Goal: Information Seeking & Learning: Learn about a topic

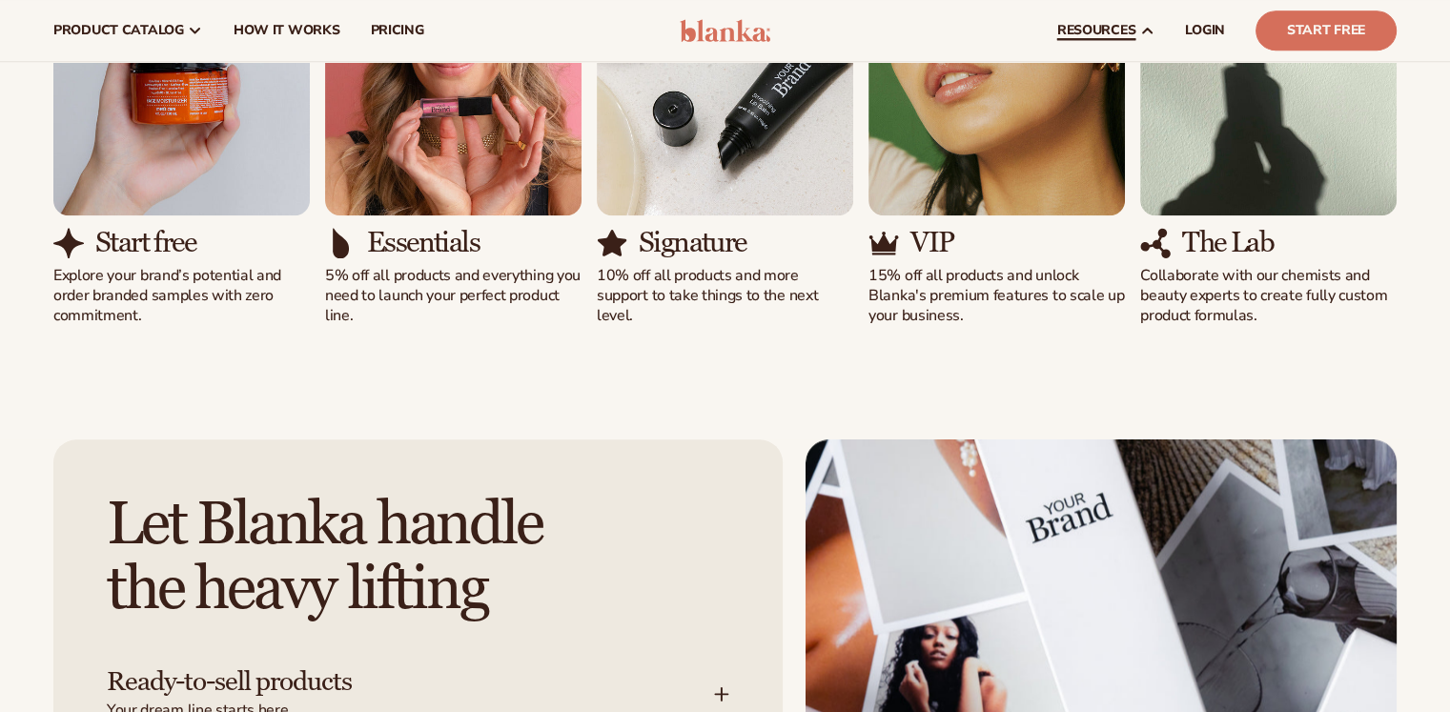
scroll to position [1639, 0]
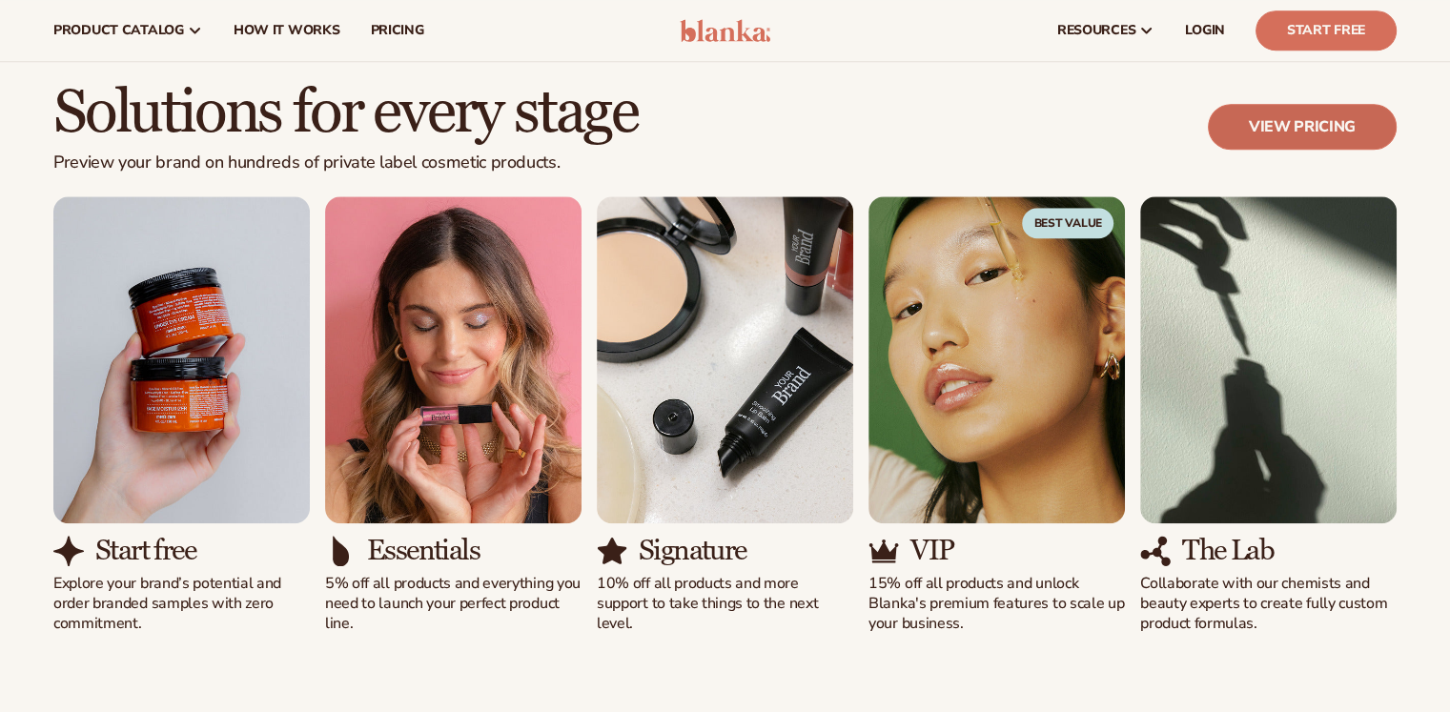
click at [1293, 113] on link "View pricing" at bounding box center [1302, 127] width 189 height 46
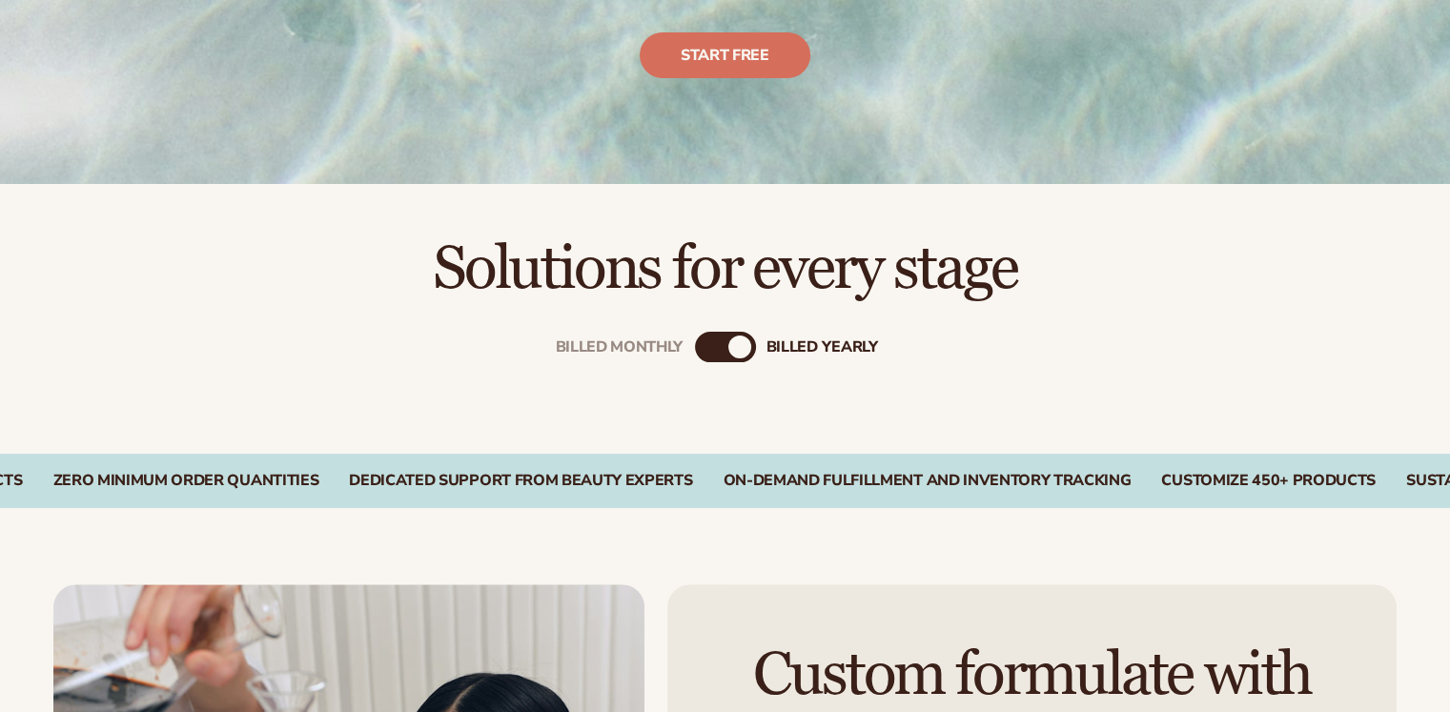
click at [721, 353] on div "Billed Monthly billed Yearly" at bounding box center [725, 347] width 61 height 30
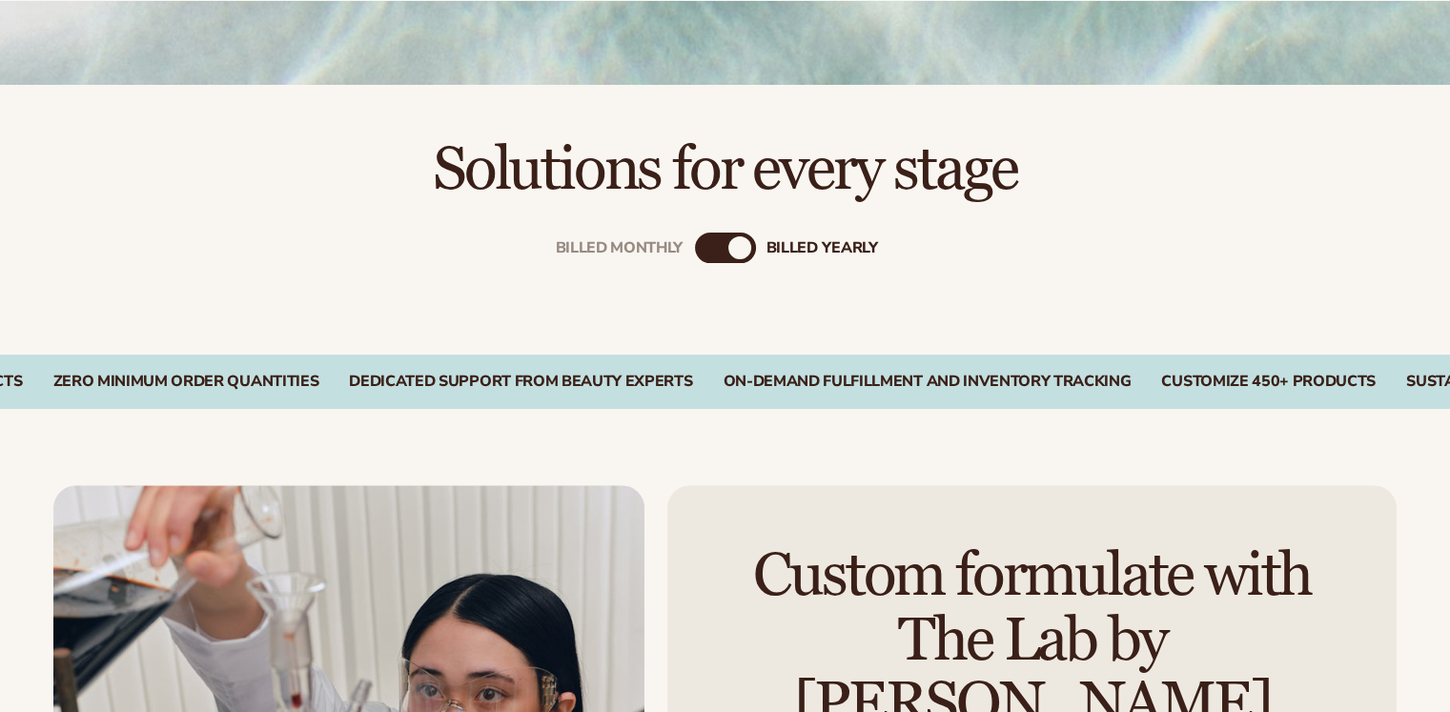
scroll to position [614, 0]
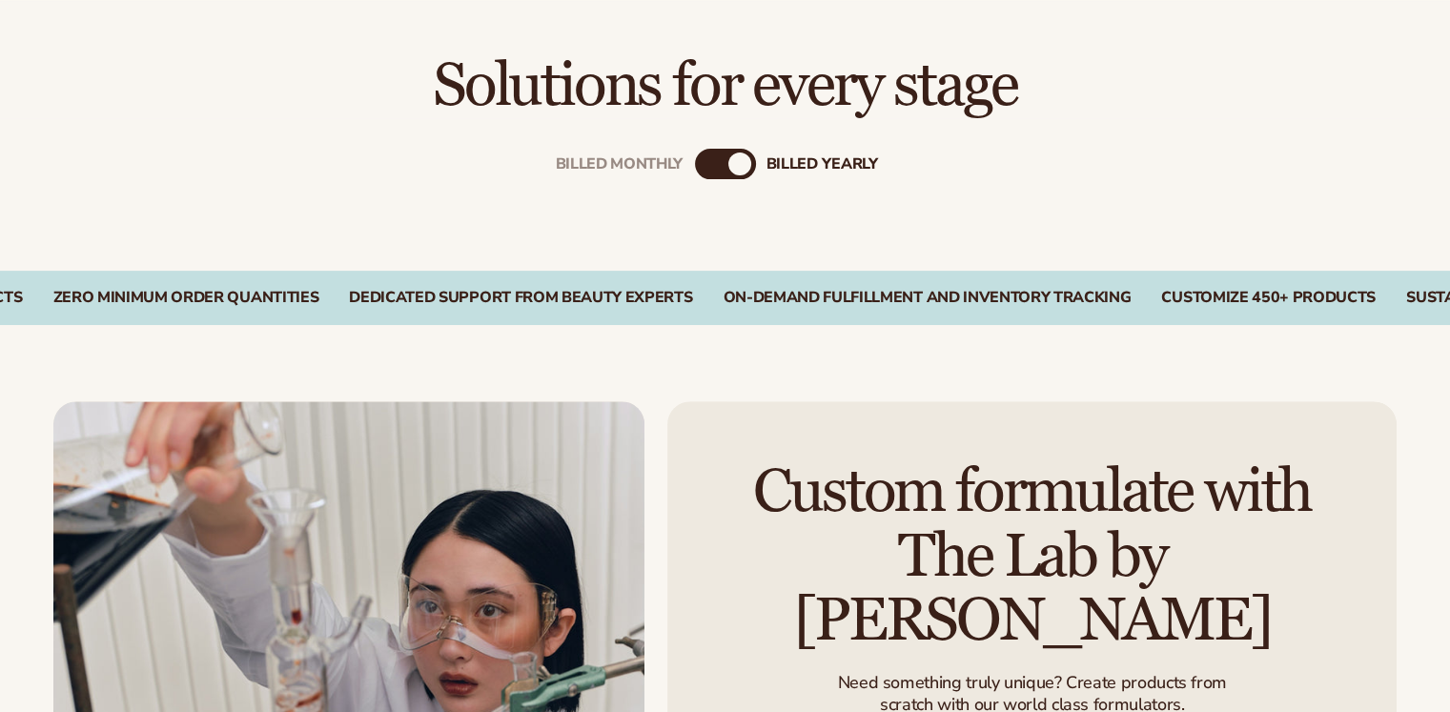
click at [740, 165] on div "billed Yearly" at bounding box center [739, 163] width 23 height 23
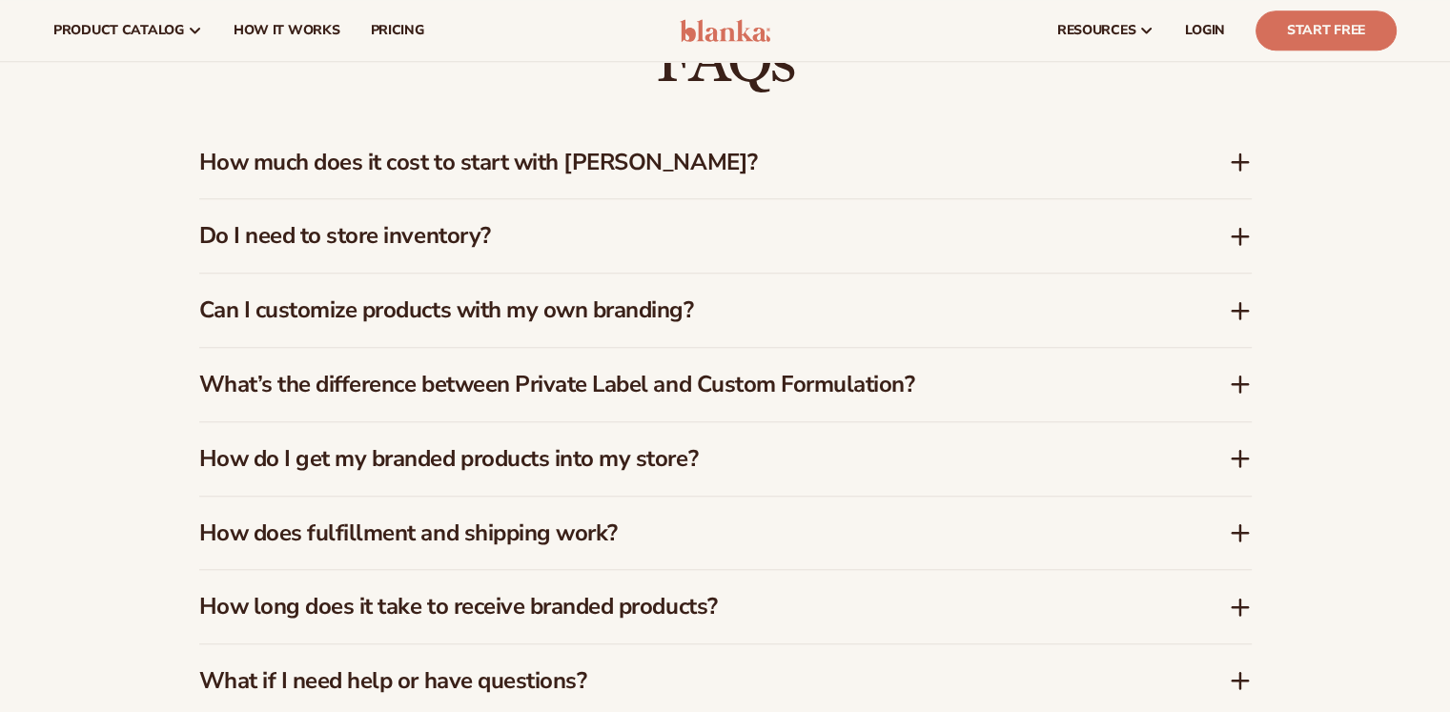
scroll to position [1416, 0]
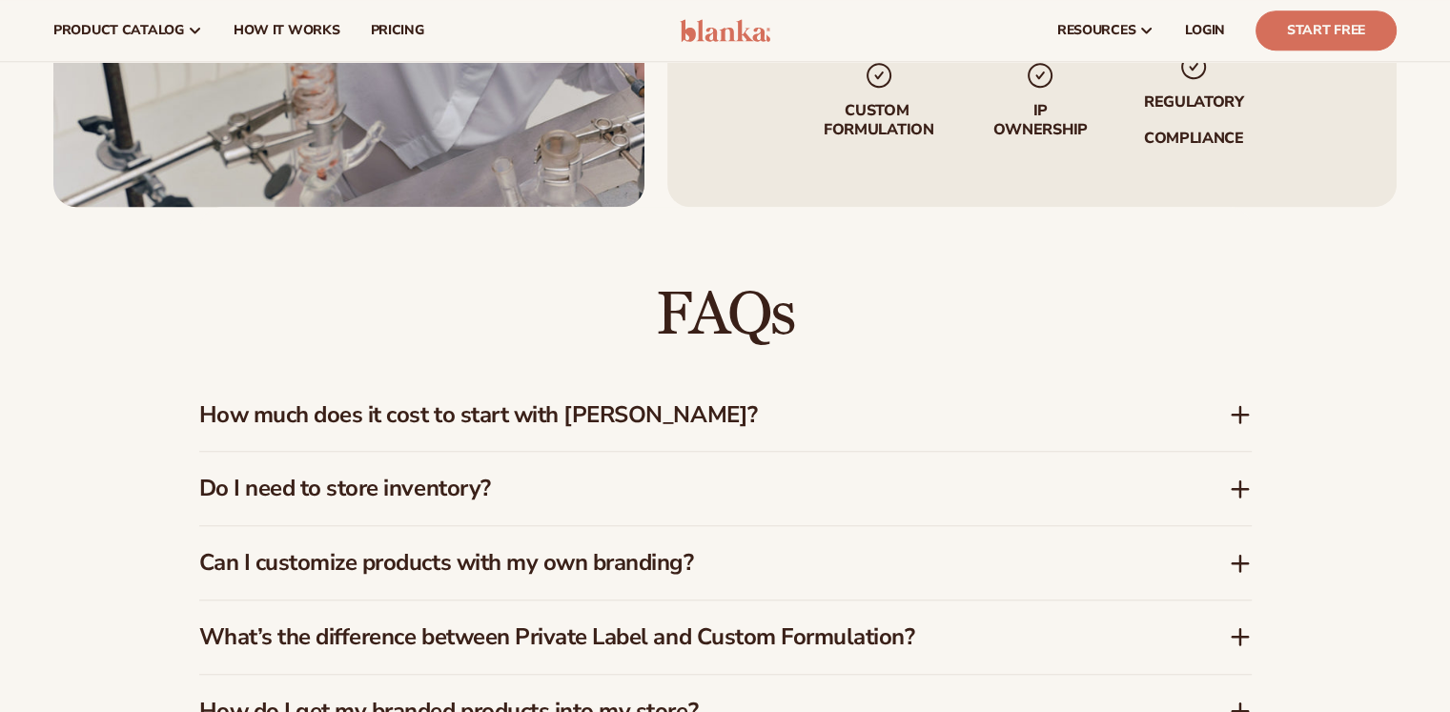
click at [536, 432] on div "How much does it cost to start with Blanka?" at bounding box center [725, 414] width 1052 height 73
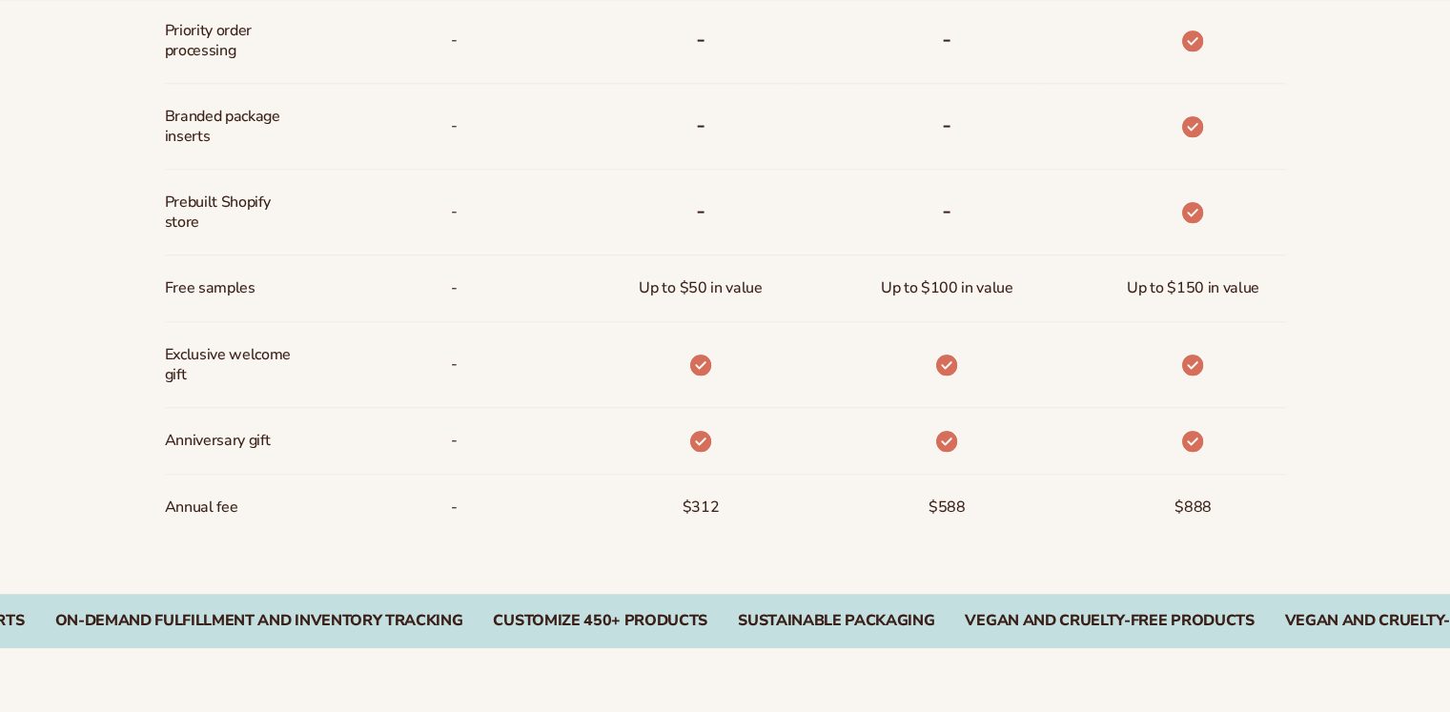
scroll to position [2542, 0]
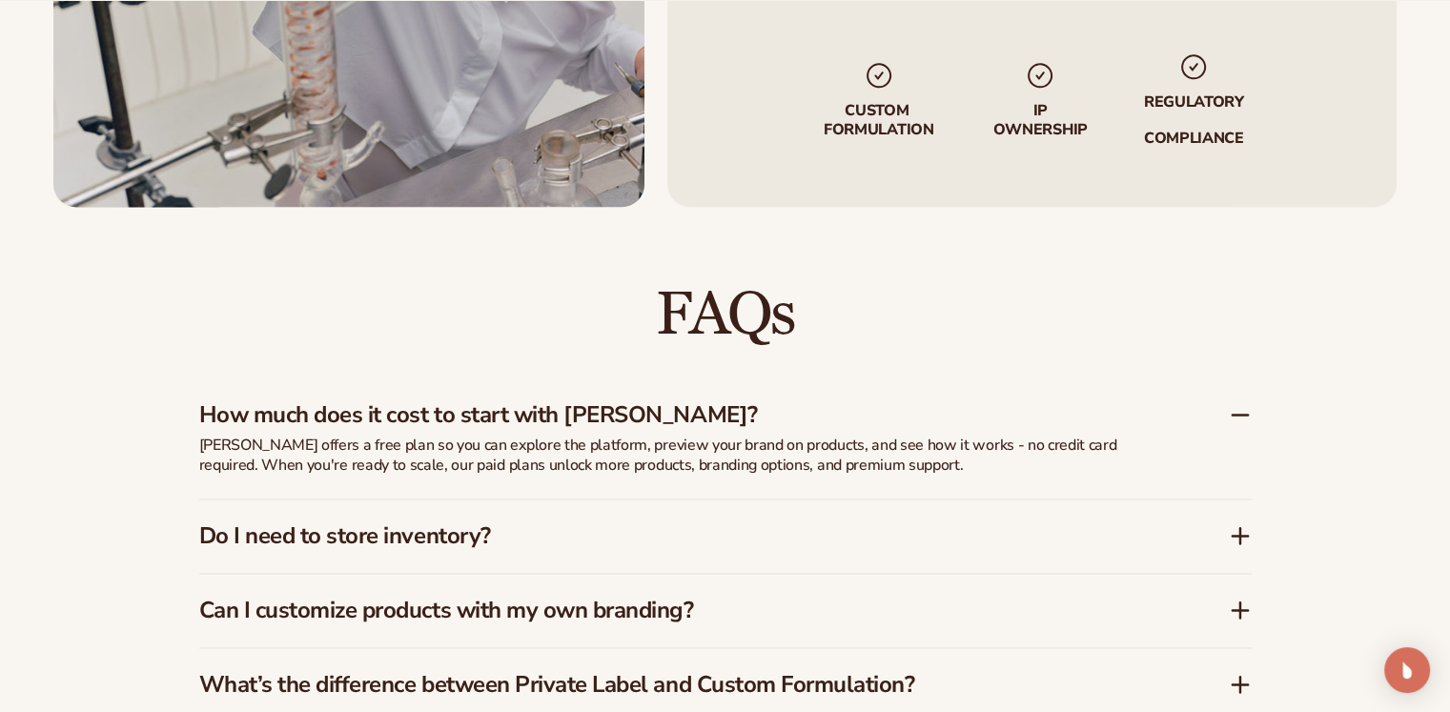
click at [529, 411] on h3 "How much does it cost to start with Blanka?" at bounding box center [685, 415] width 972 height 28
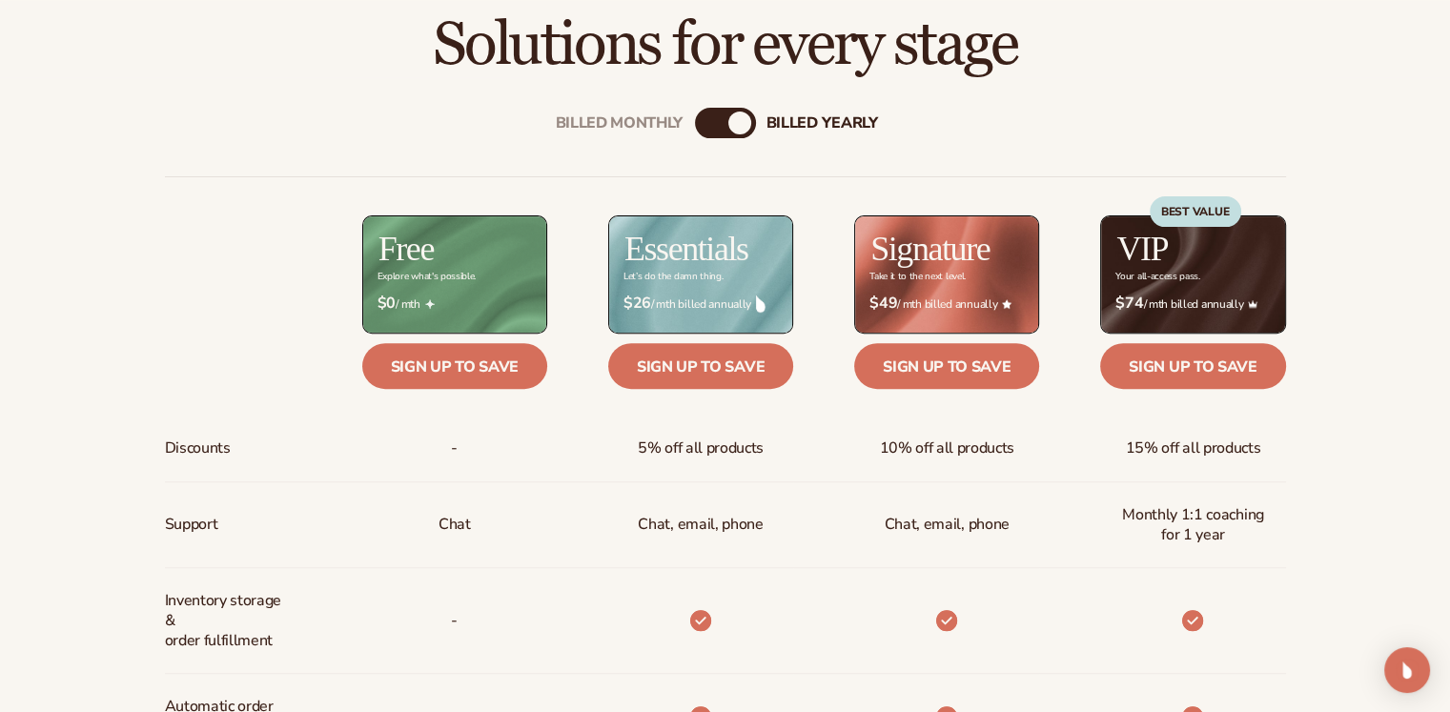
scroll to position [657, 0]
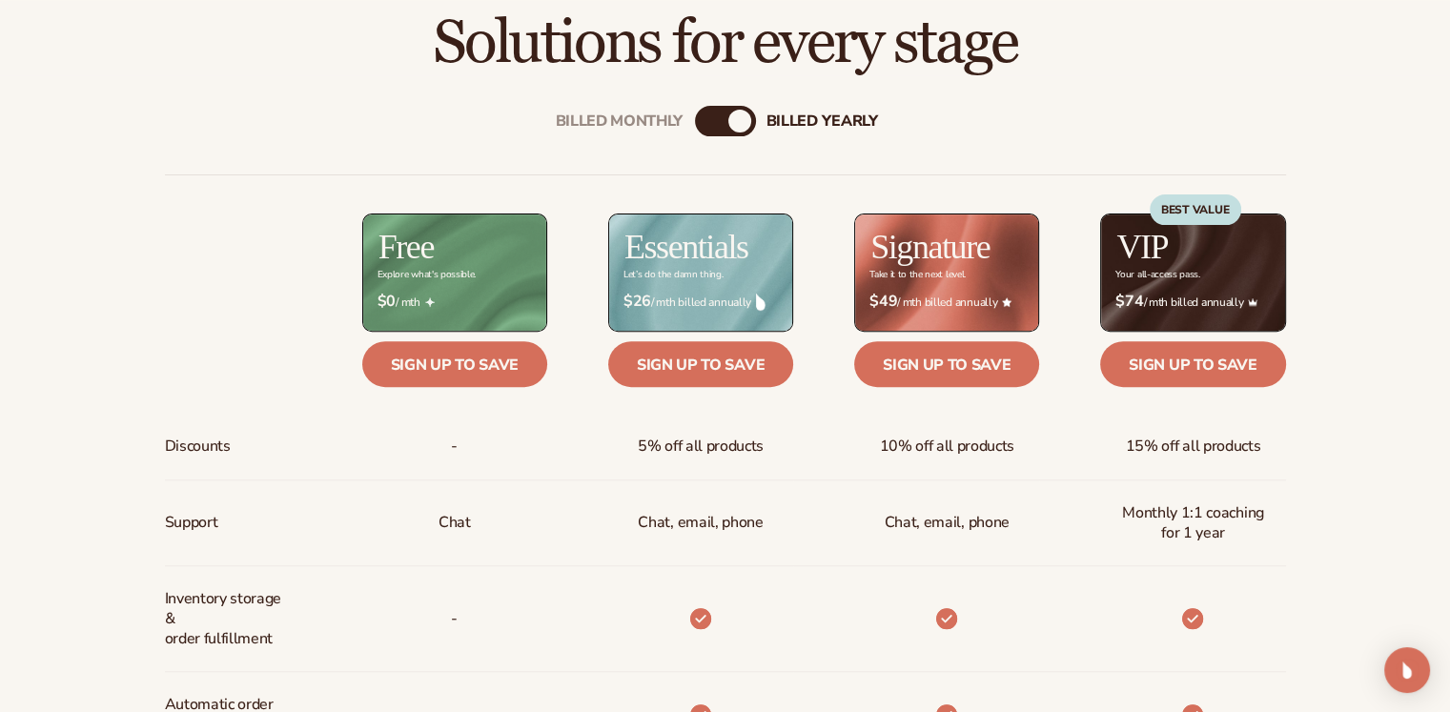
click at [736, 122] on div "billed Yearly" at bounding box center [739, 121] width 23 height 23
click at [734, 119] on div "billed Yearly" at bounding box center [739, 121] width 23 height 23
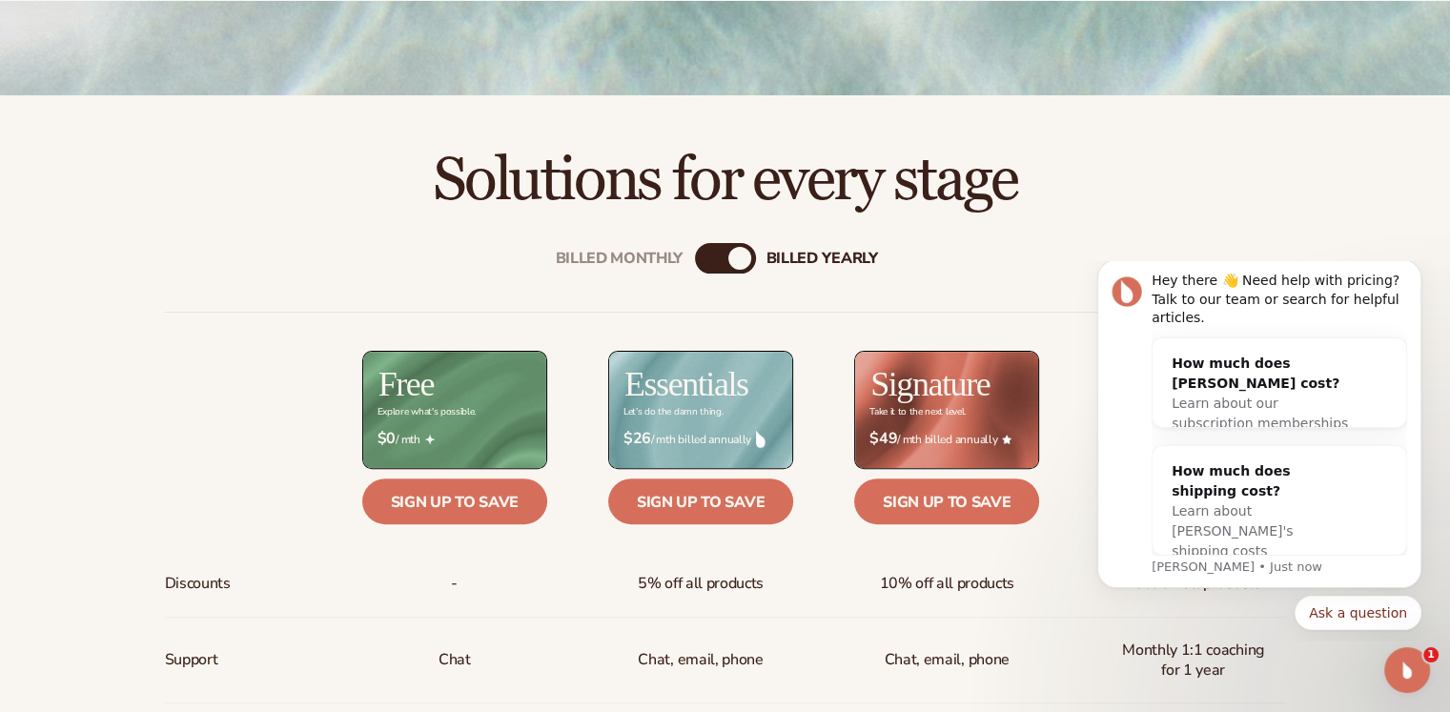
scroll to position [604, 0]
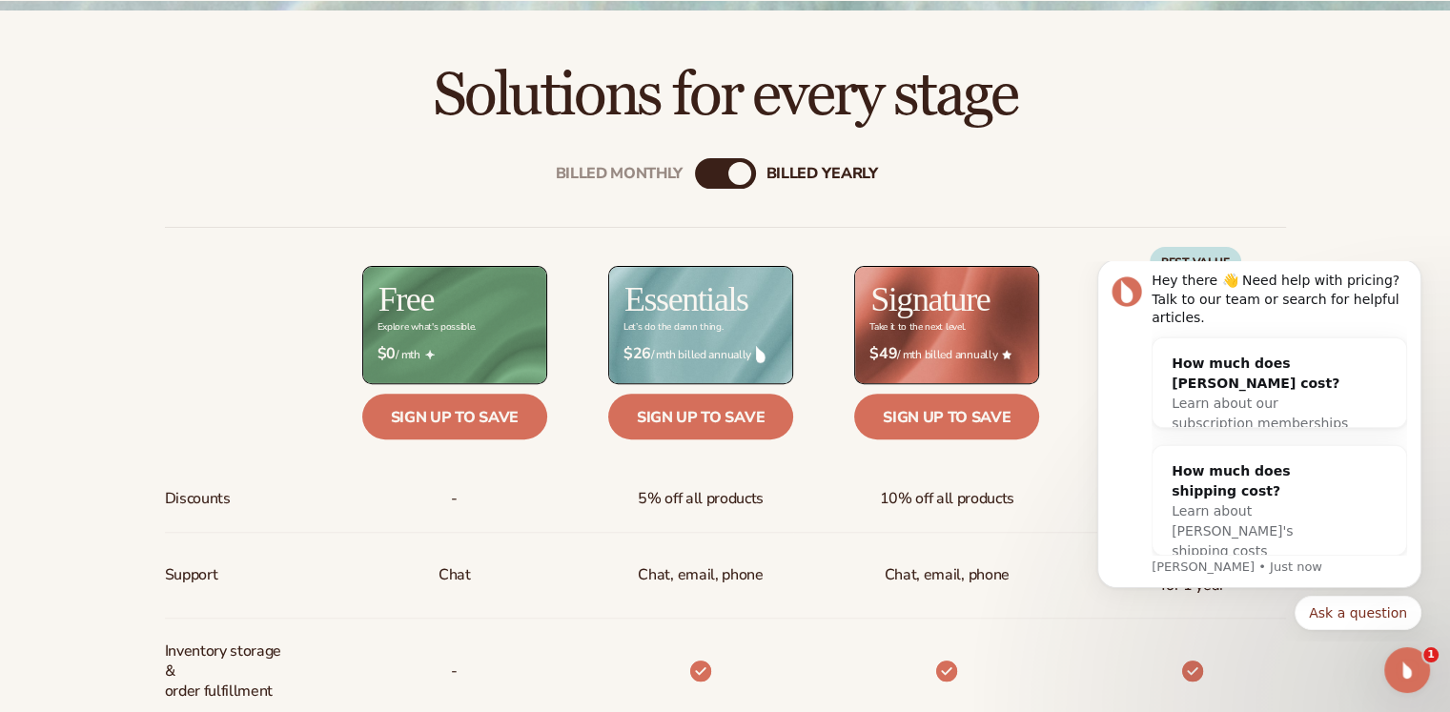
click at [744, 173] on div "billed Yearly" at bounding box center [739, 173] width 23 height 23
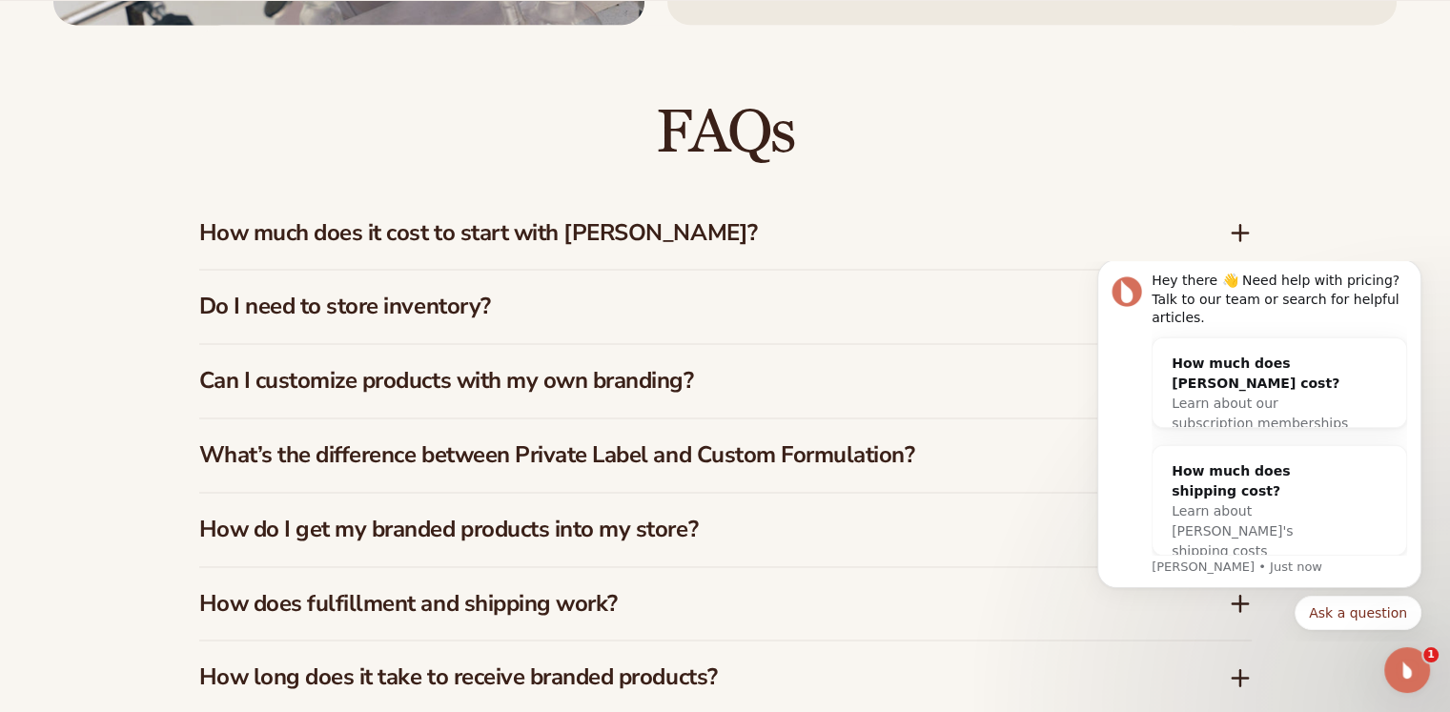
scroll to position [2725, 0]
click at [624, 306] on h3 "Do I need to store inventory?" at bounding box center [685, 306] width 972 height 28
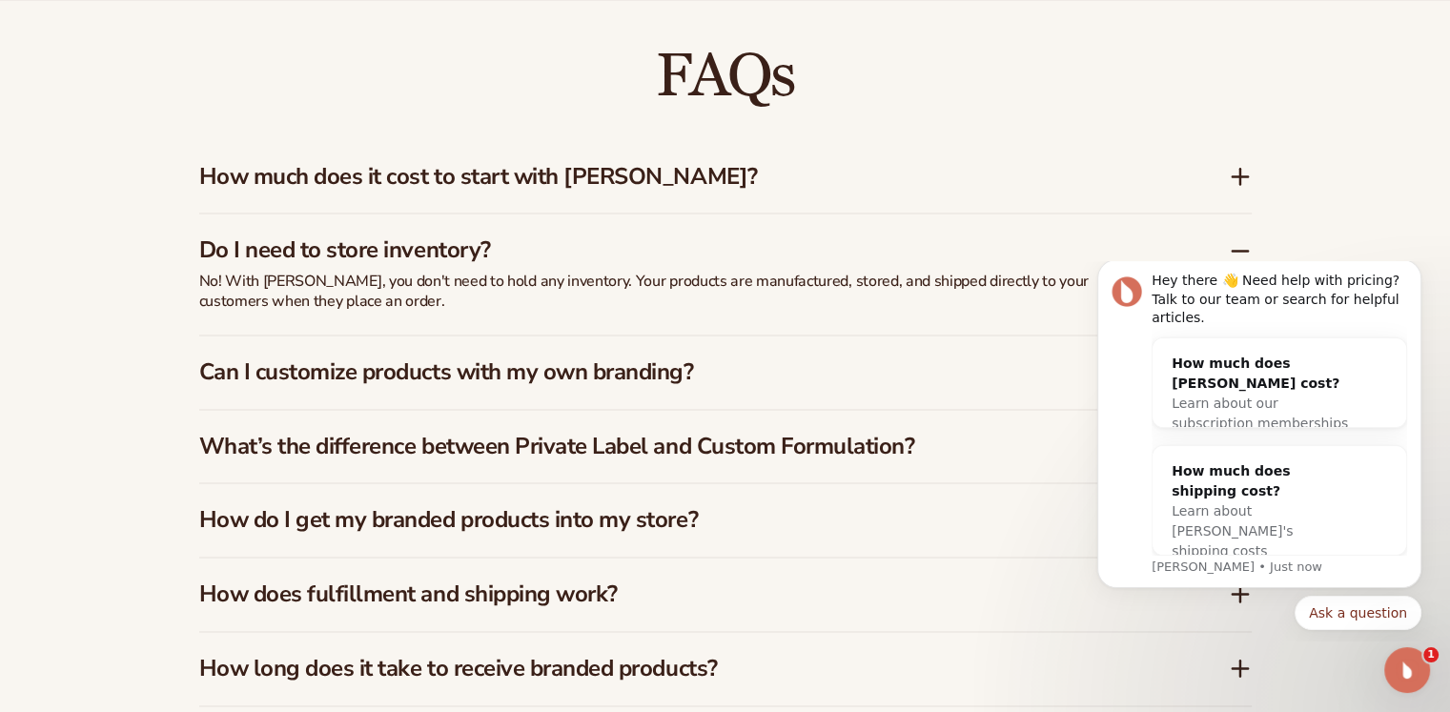
scroll to position [2784, 0]
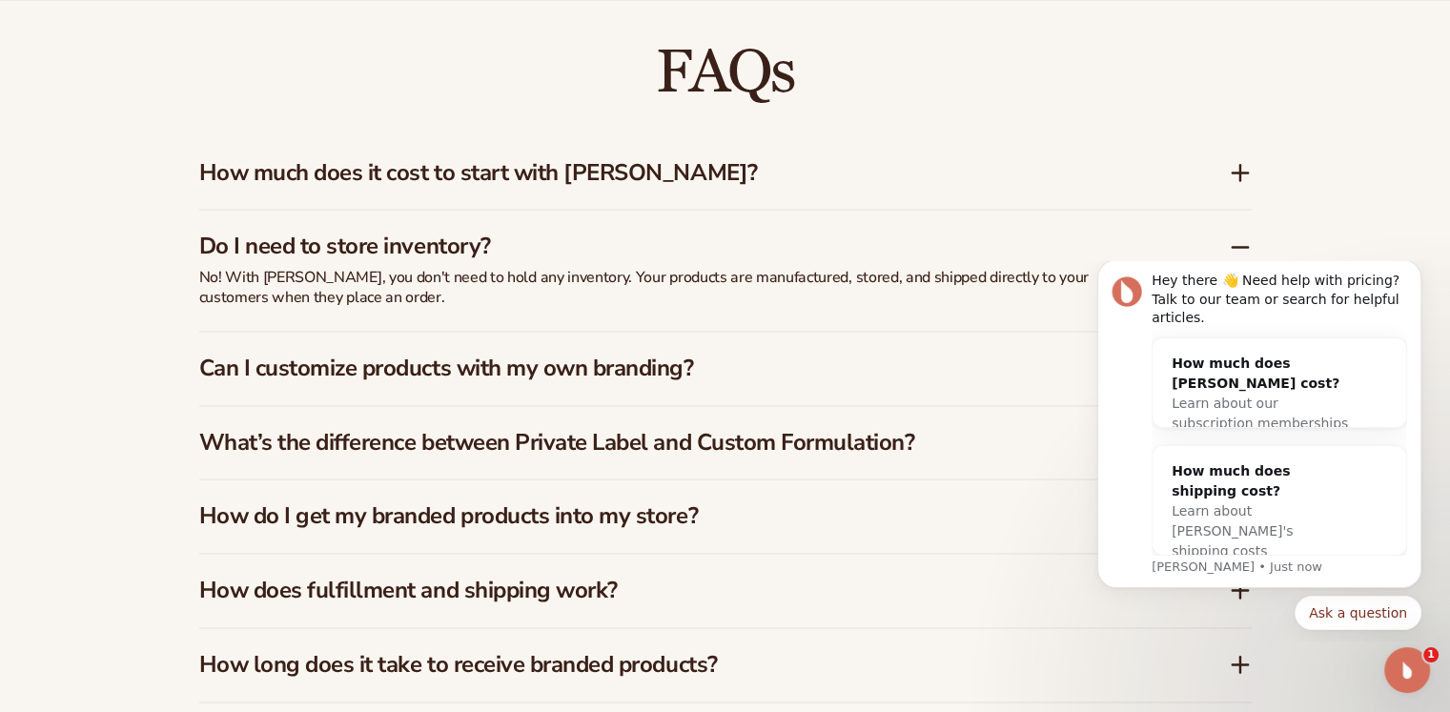
click at [517, 184] on h3 "How much does it cost to start with [PERSON_NAME]?" at bounding box center [685, 173] width 972 height 28
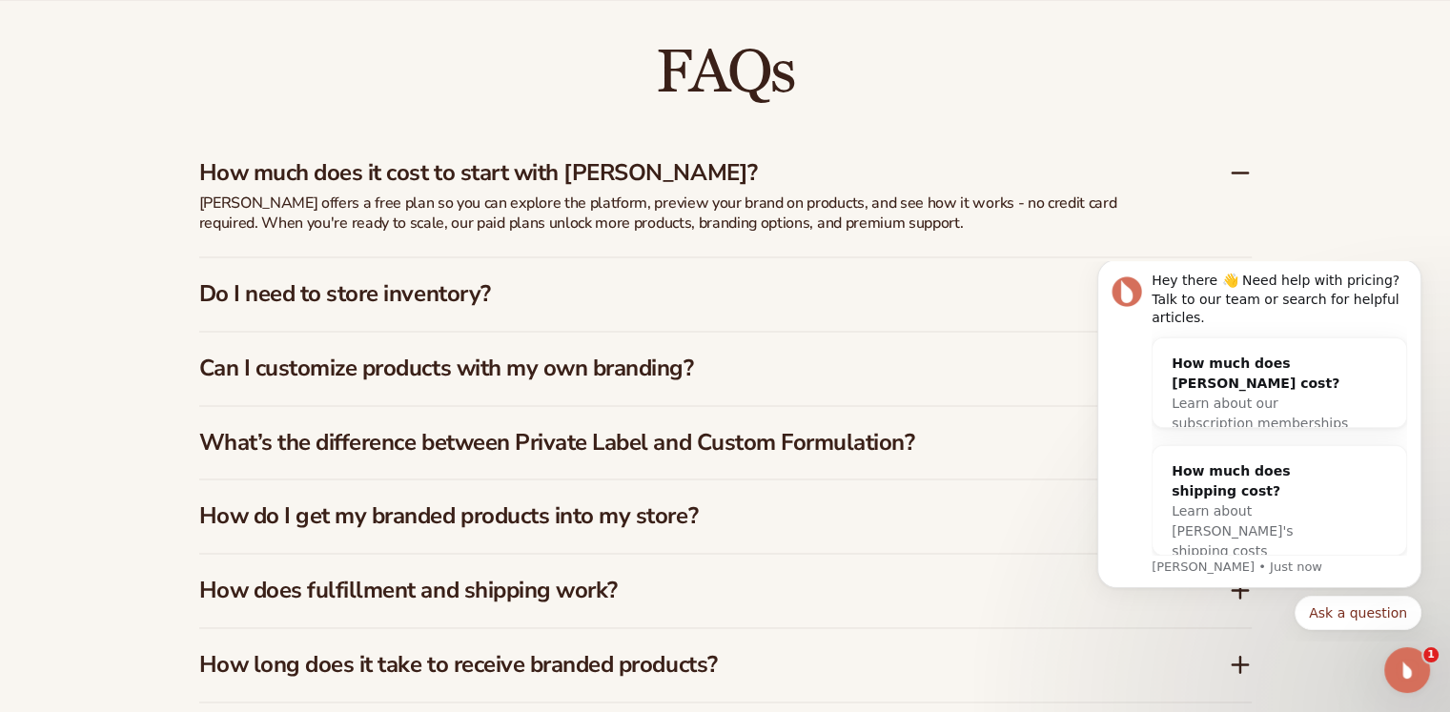
click at [482, 367] on h3 "Can I customize products with my own branding?" at bounding box center [685, 369] width 972 height 28
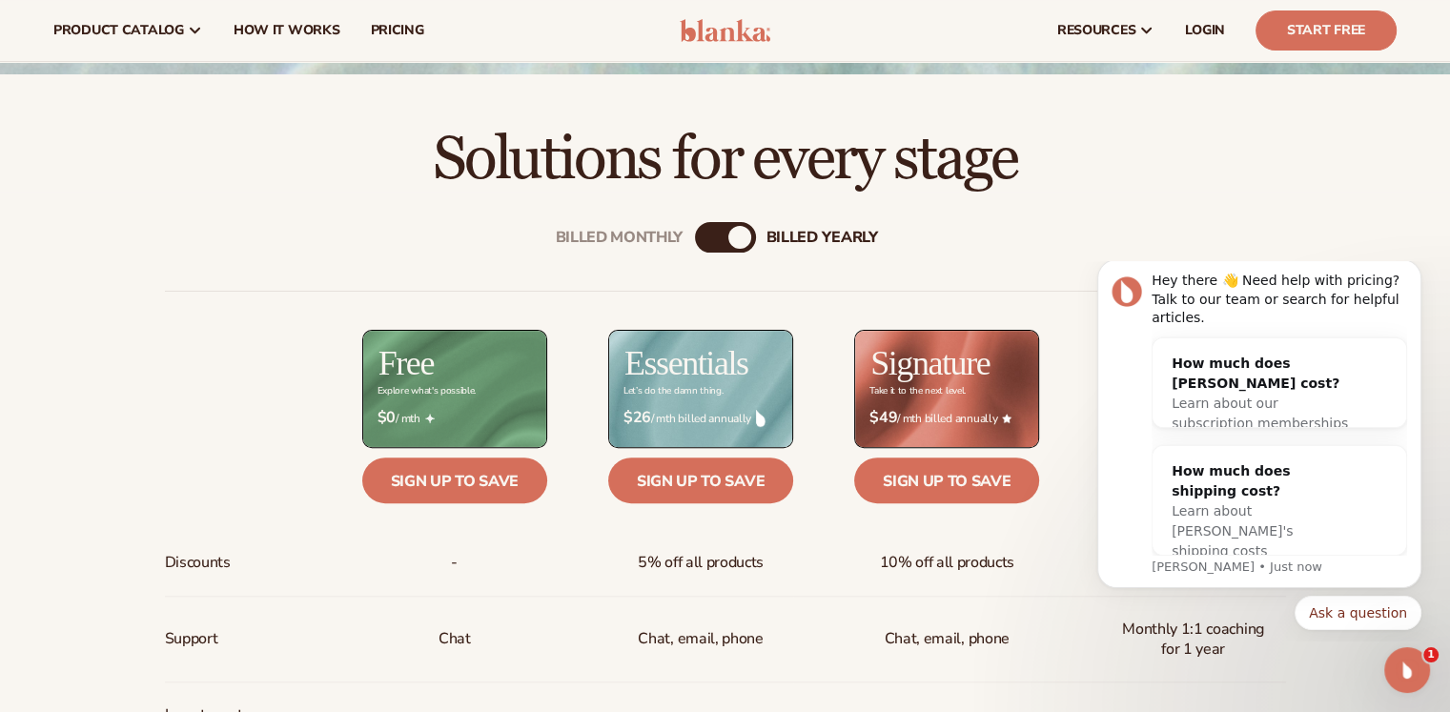
scroll to position [479, 0]
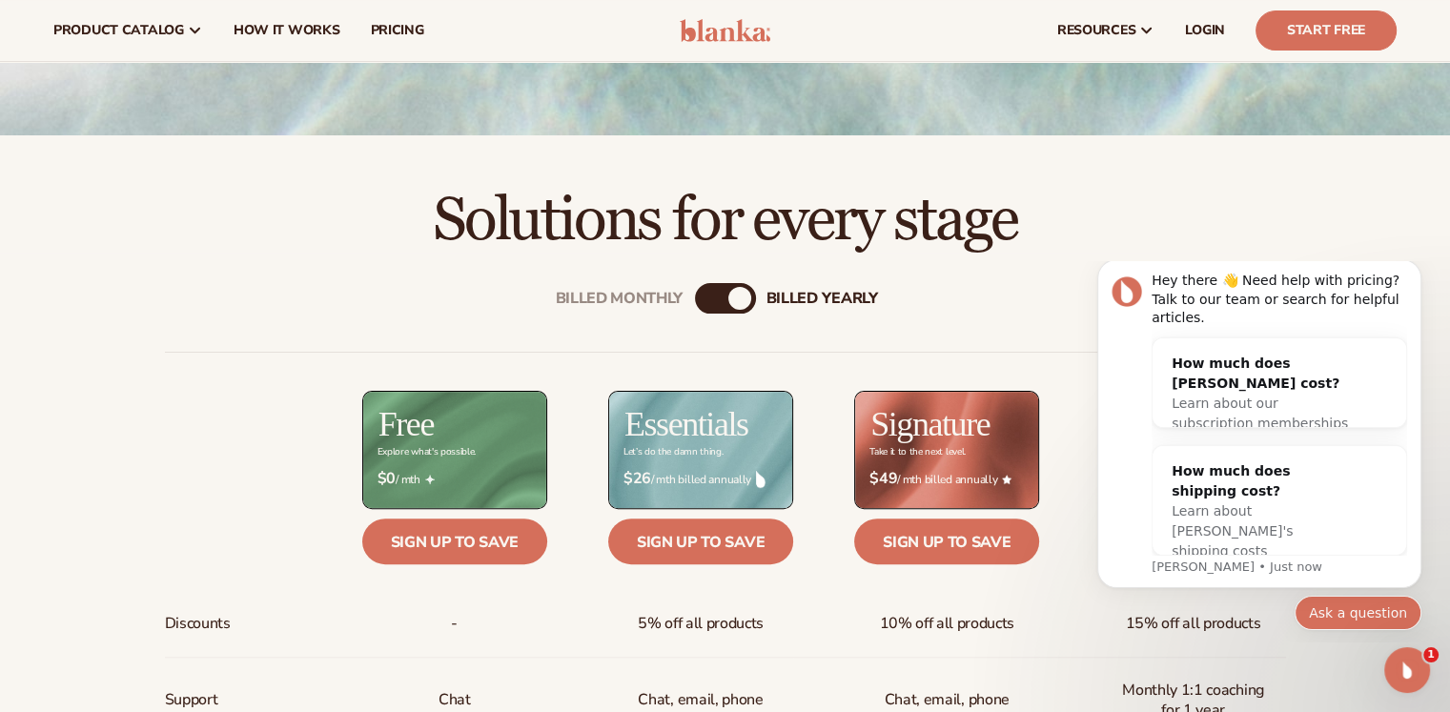
click at [1365, 610] on button "Ask a question" at bounding box center [1357, 613] width 127 height 34
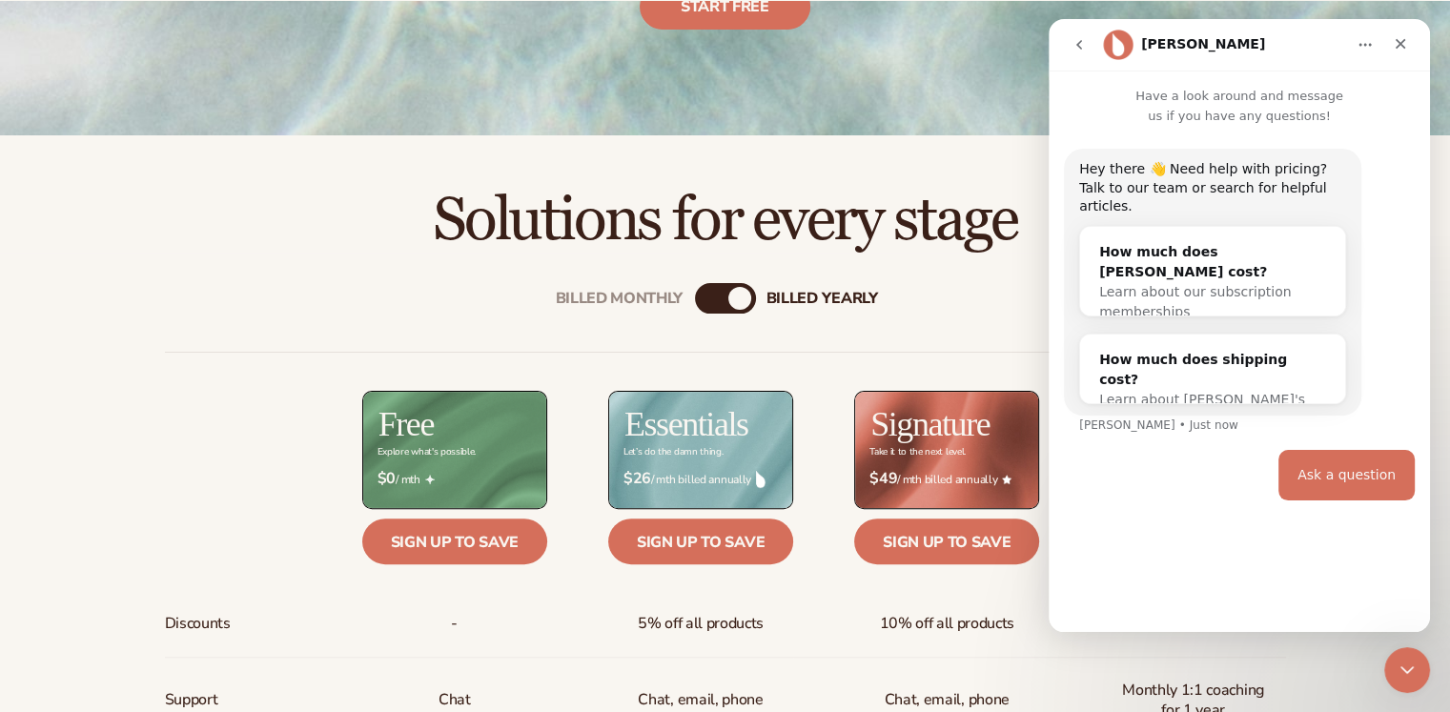
scroll to position [697, 0]
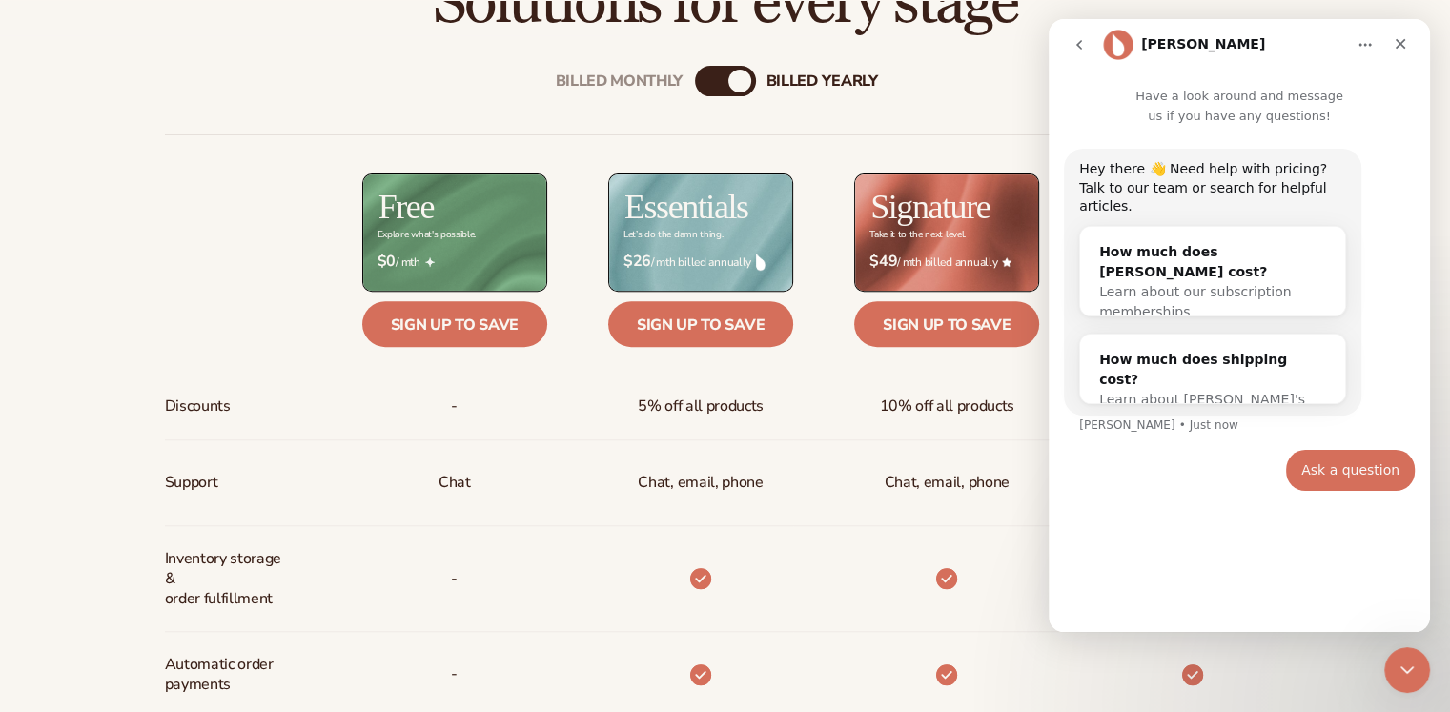
click at [1171, 464] on div "Ask a question • Just now" at bounding box center [1239, 482] width 351 height 65
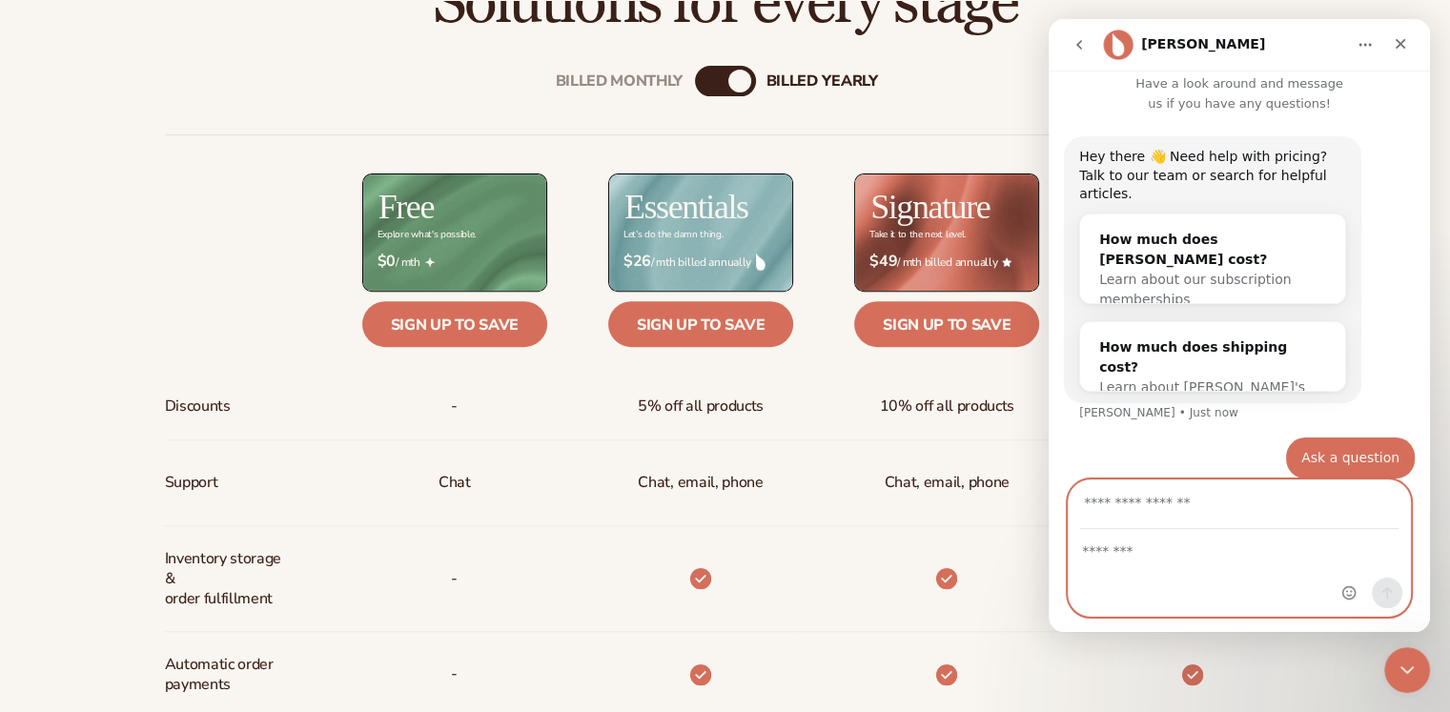
click at [1152, 550] on textarea "Message…" at bounding box center [1238, 546] width 341 height 32
click at [1152, 550] on textarea "**" at bounding box center [1238, 546] width 341 height 32
type textarea "**"
click at [1140, 502] on input "Your email" at bounding box center [1239, 504] width 318 height 49
type input "**********"
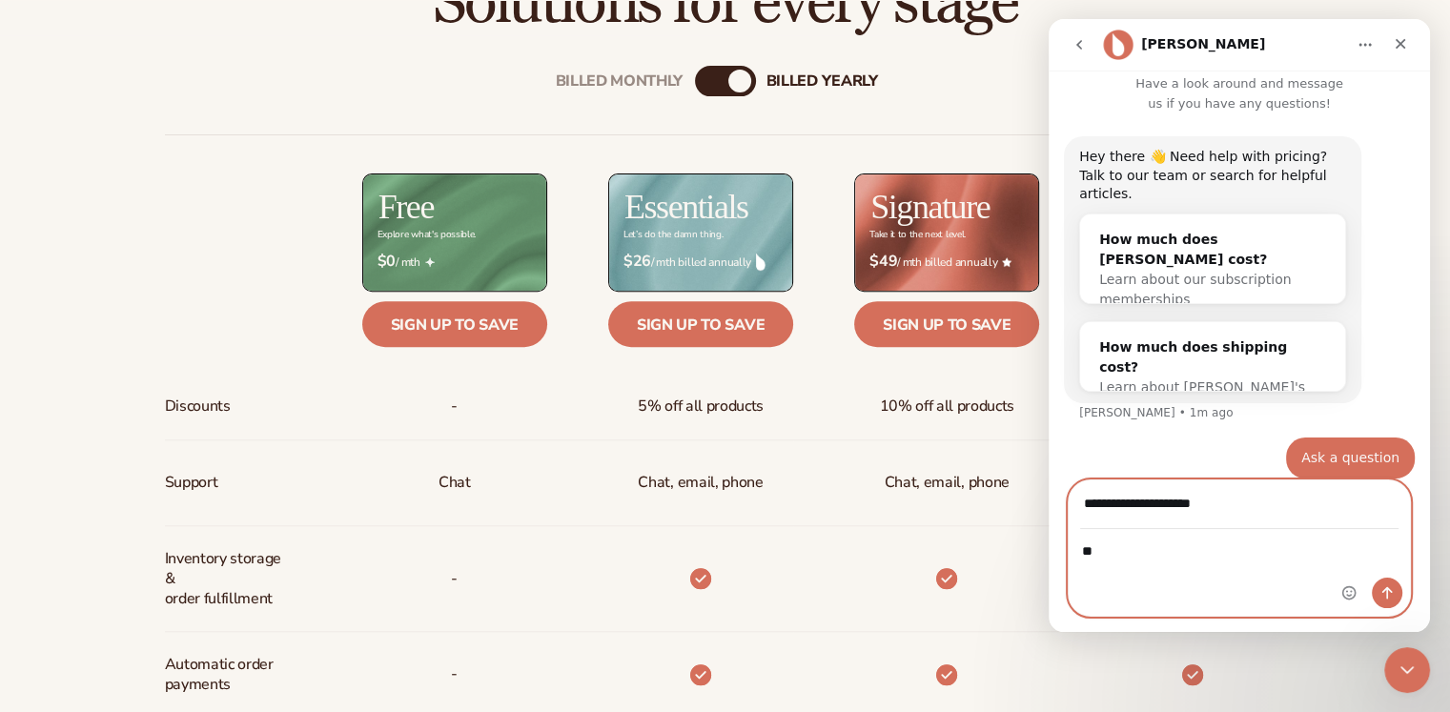
click at [1254, 561] on textarea "**" at bounding box center [1238, 546] width 341 height 32
type textarea "**********"
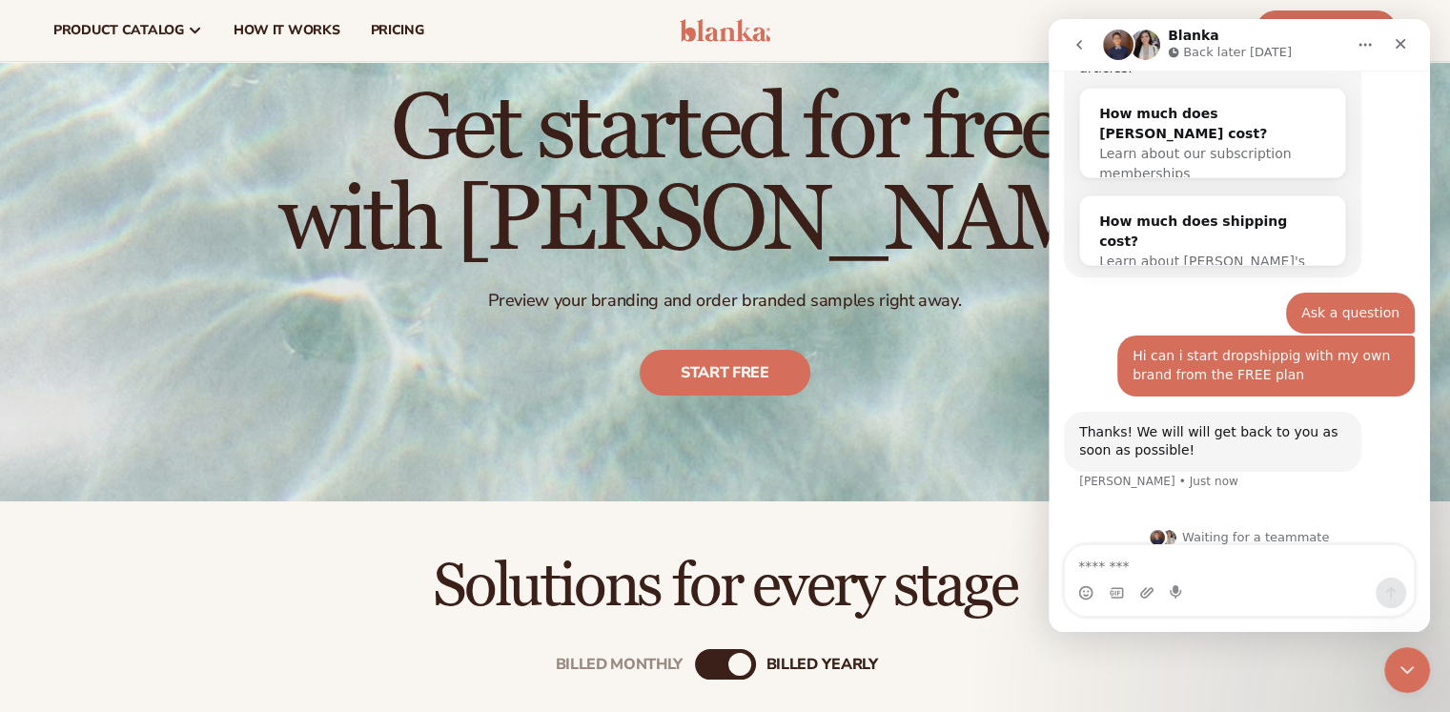
scroll to position [0, 0]
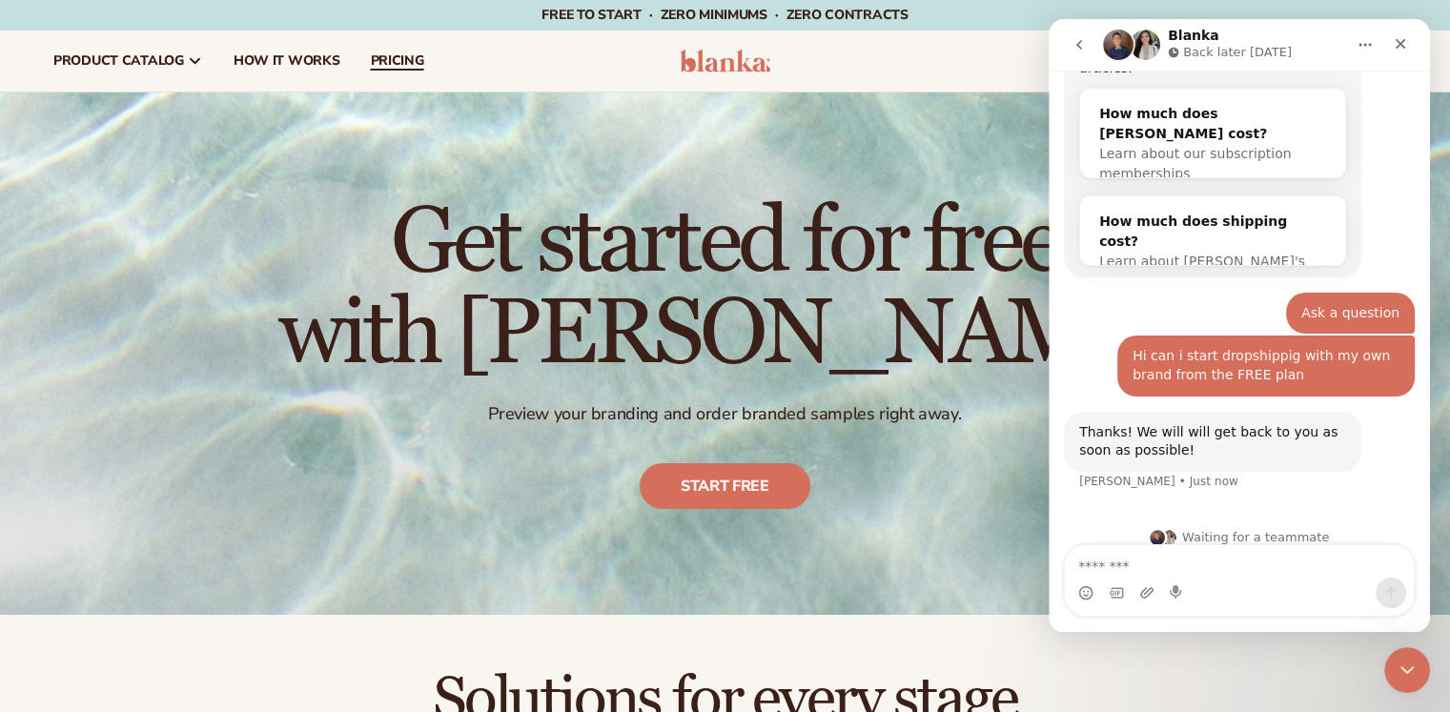
click at [392, 68] on span "pricing" at bounding box center [396, 60] width 53 height 15
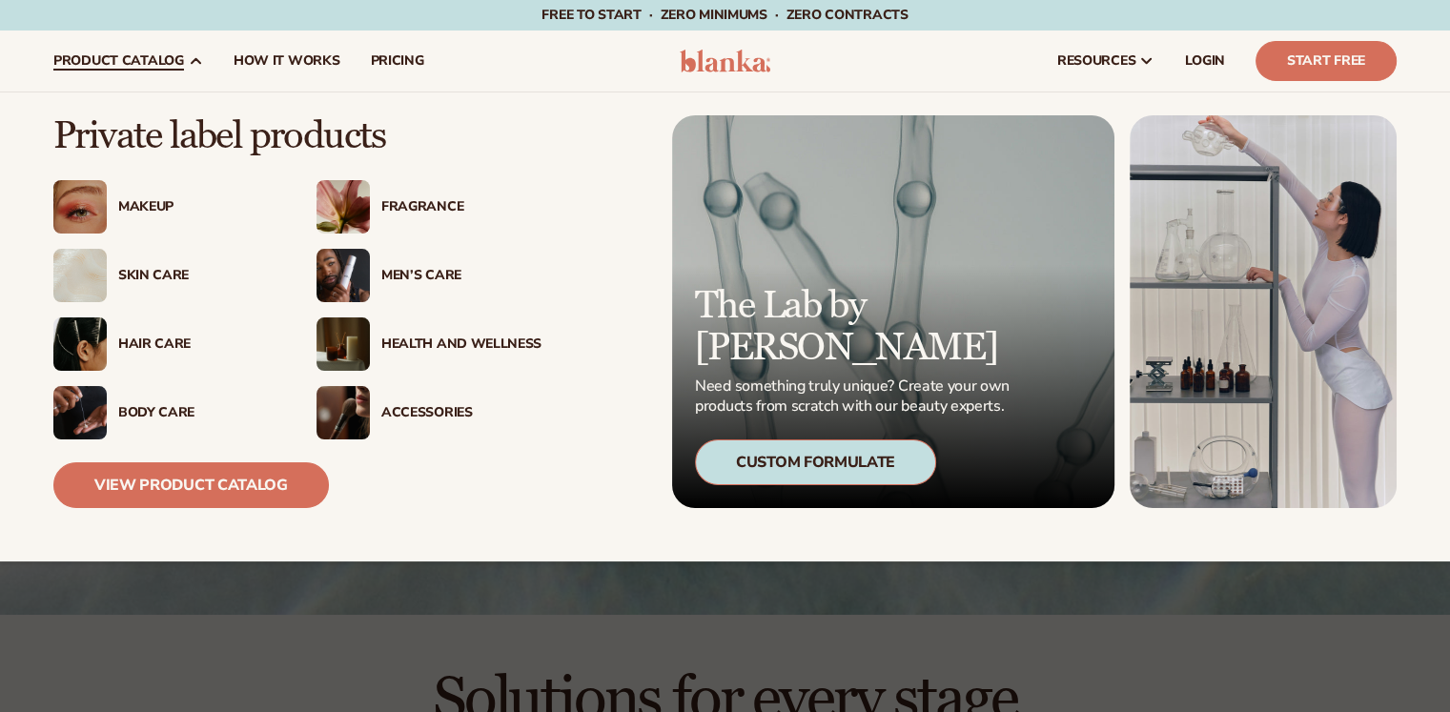
click at [147, 208] on div "Makeup" at bounding box center [198, 207] width 160 height 16
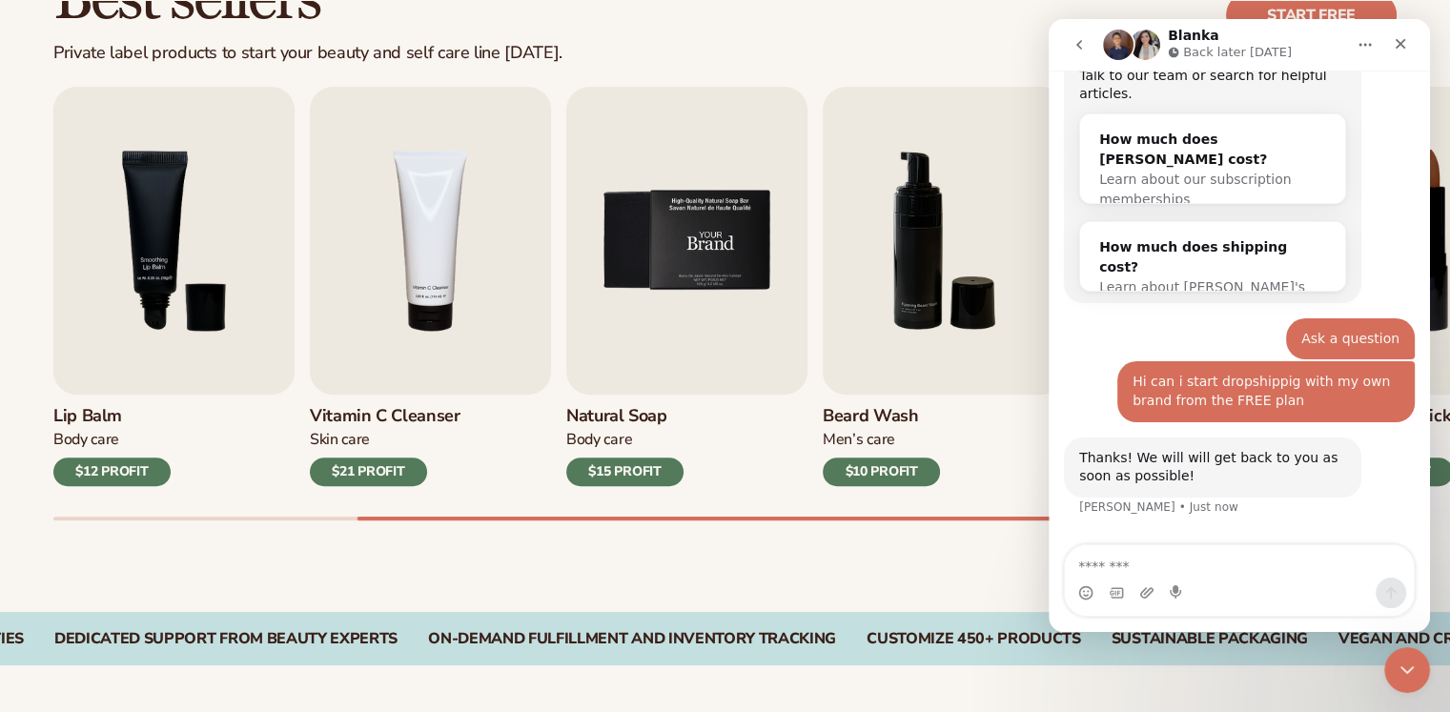
scroll to position [138, 0]
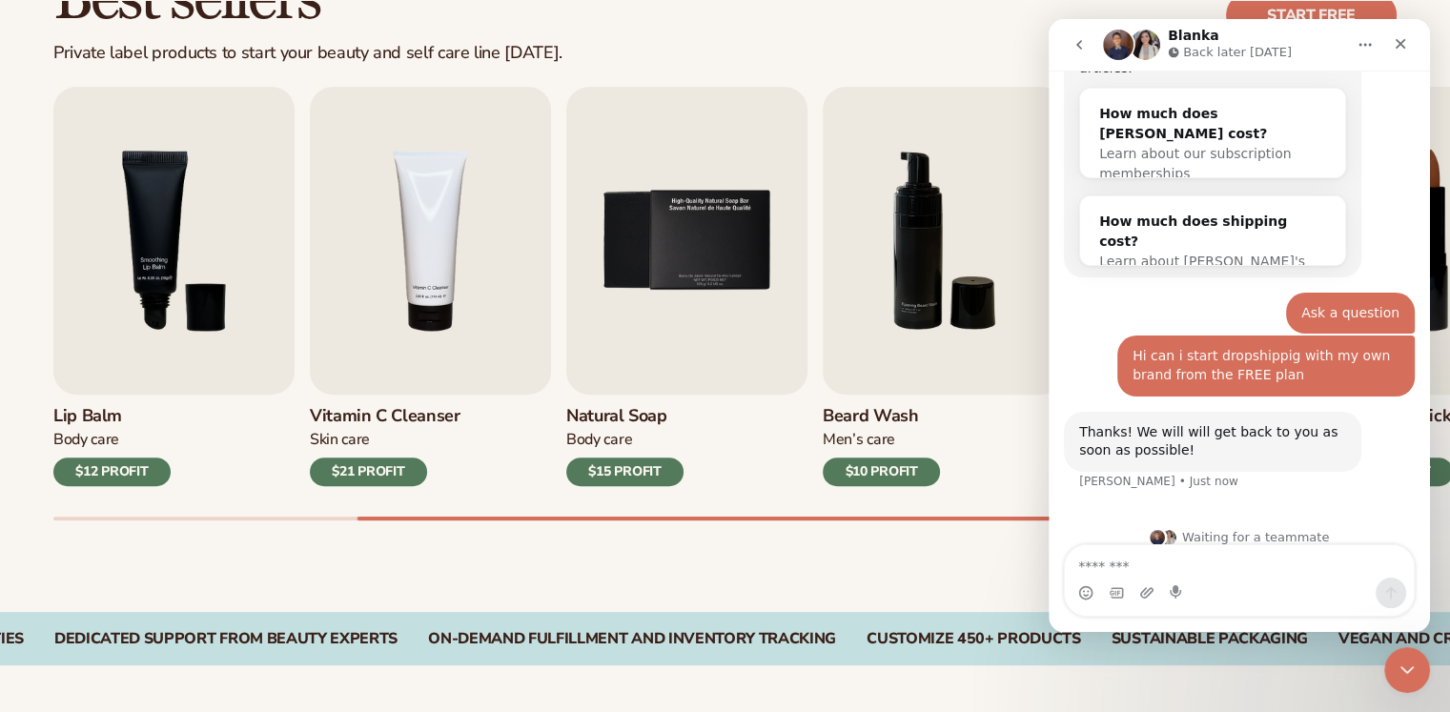
click at [854, 571] on div "Best sellers Private label products to start your beauty and self care line [DA…" at bounding box center [725, 263] width 1450 height 698
click at [1416, 670] on div "Close Intercom Messenger" at bounding box center [1404, 667] width 46 height 46
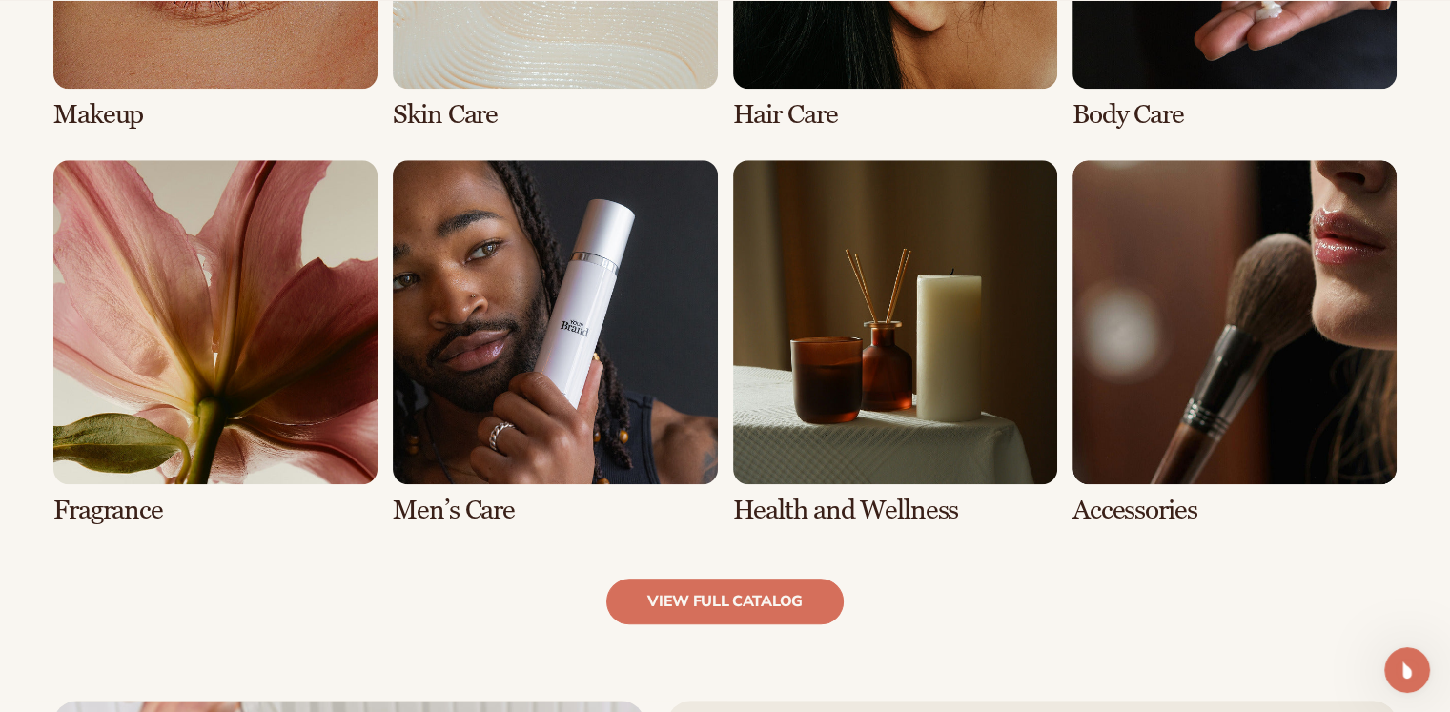
scroll to position [1696, 0]
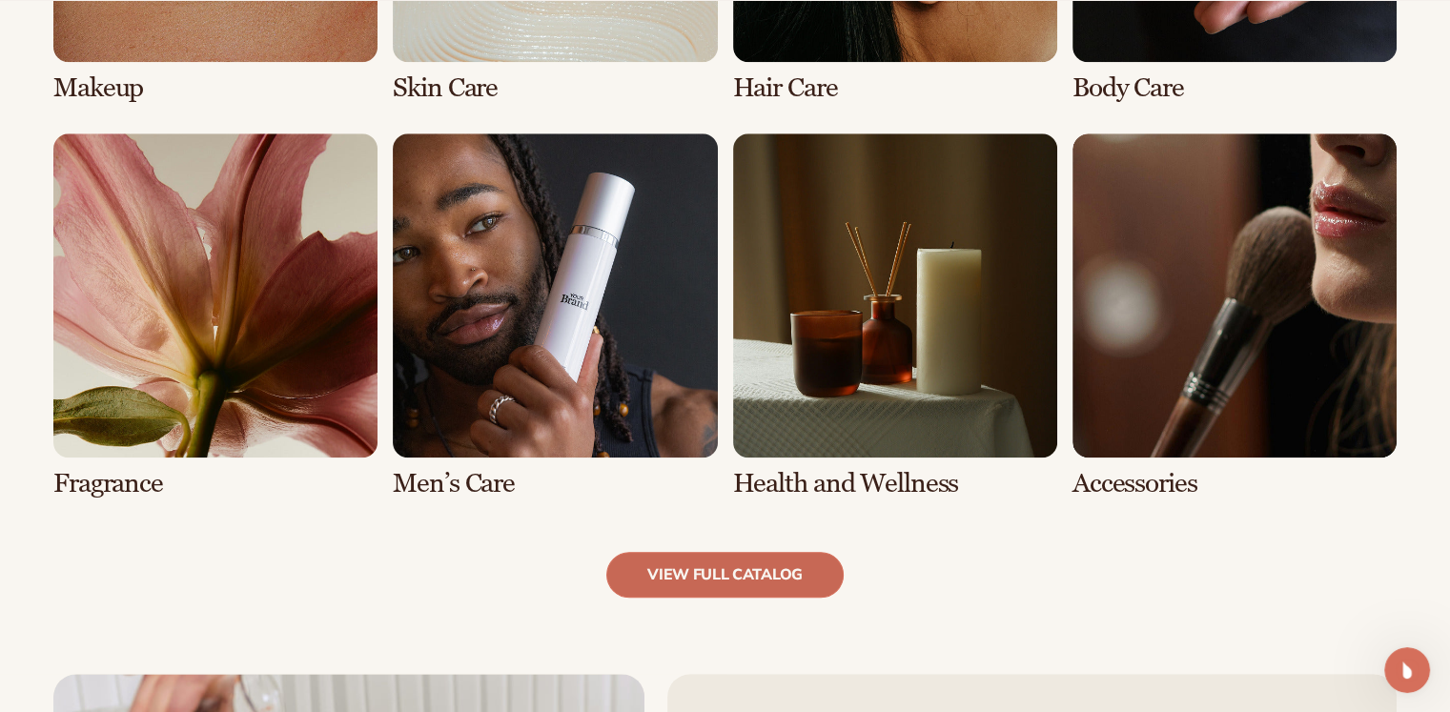
click at [714, 577] on link "view full catalog" at bounding box center [724, 575] width 237 height 46
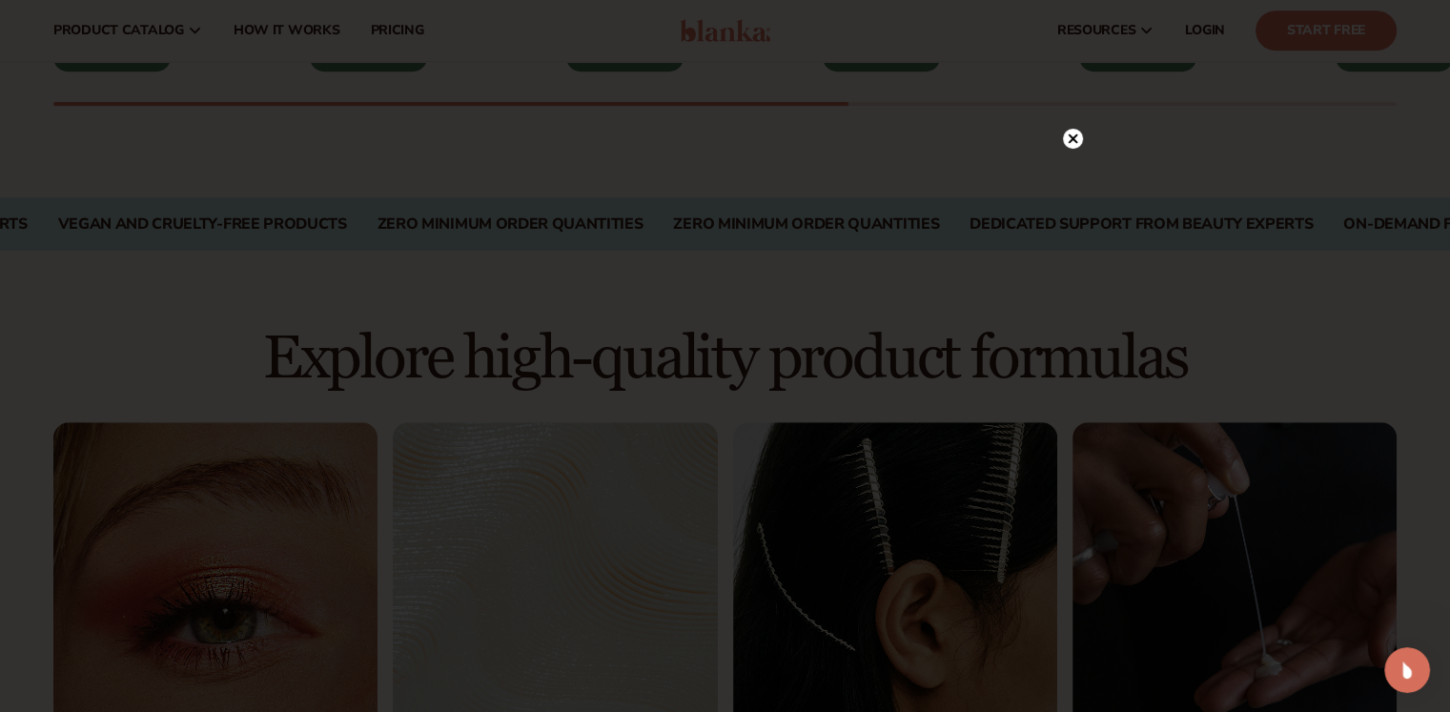
scroll to position [1003, 0]
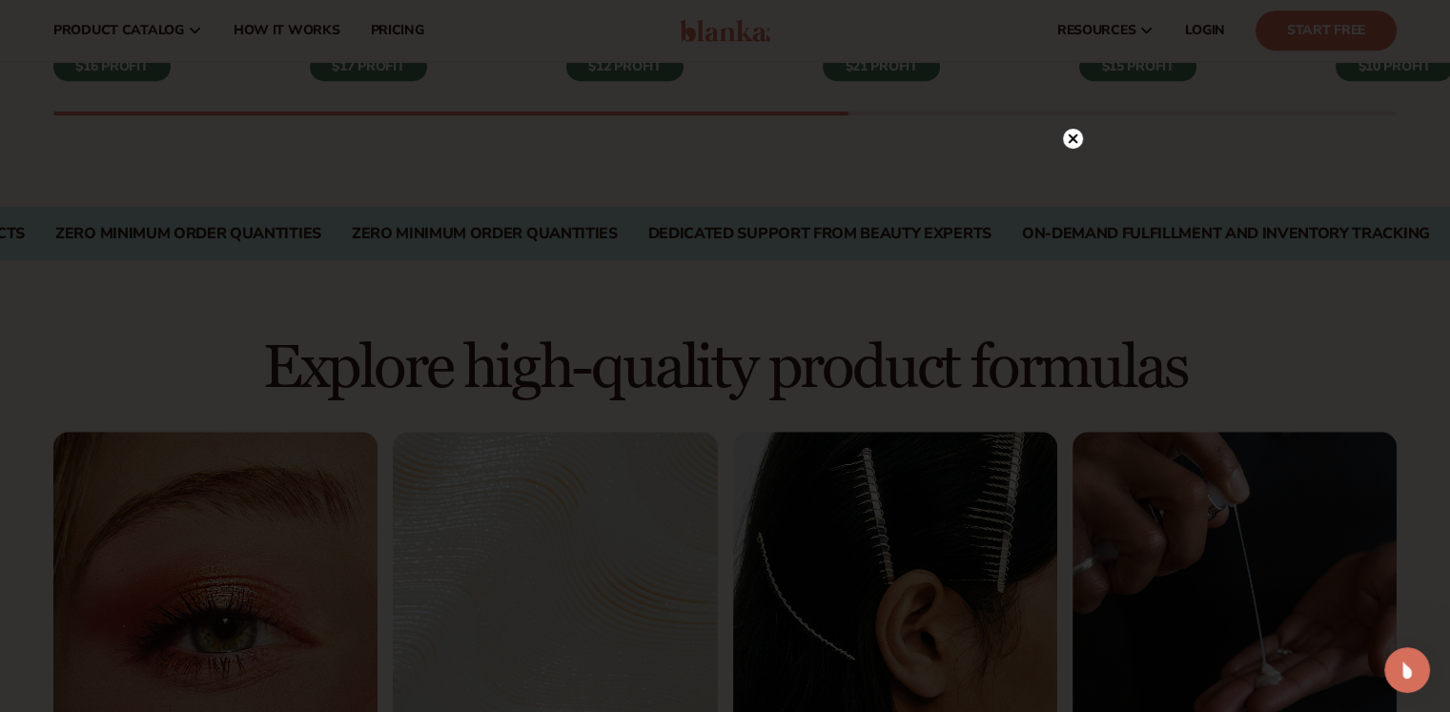
click at [1070, 139] on icon at bounding box center [1072, 139] width 10 height 10
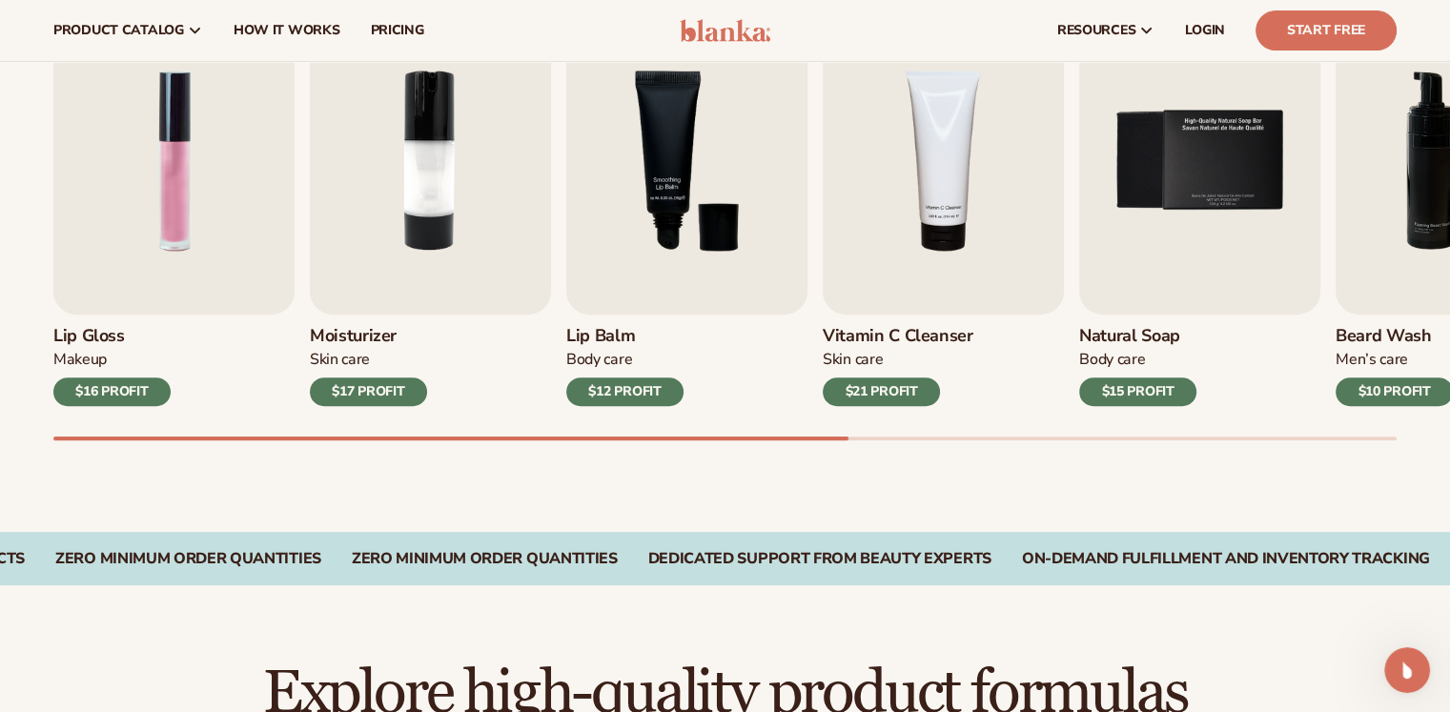
scroll to position [617, 0]
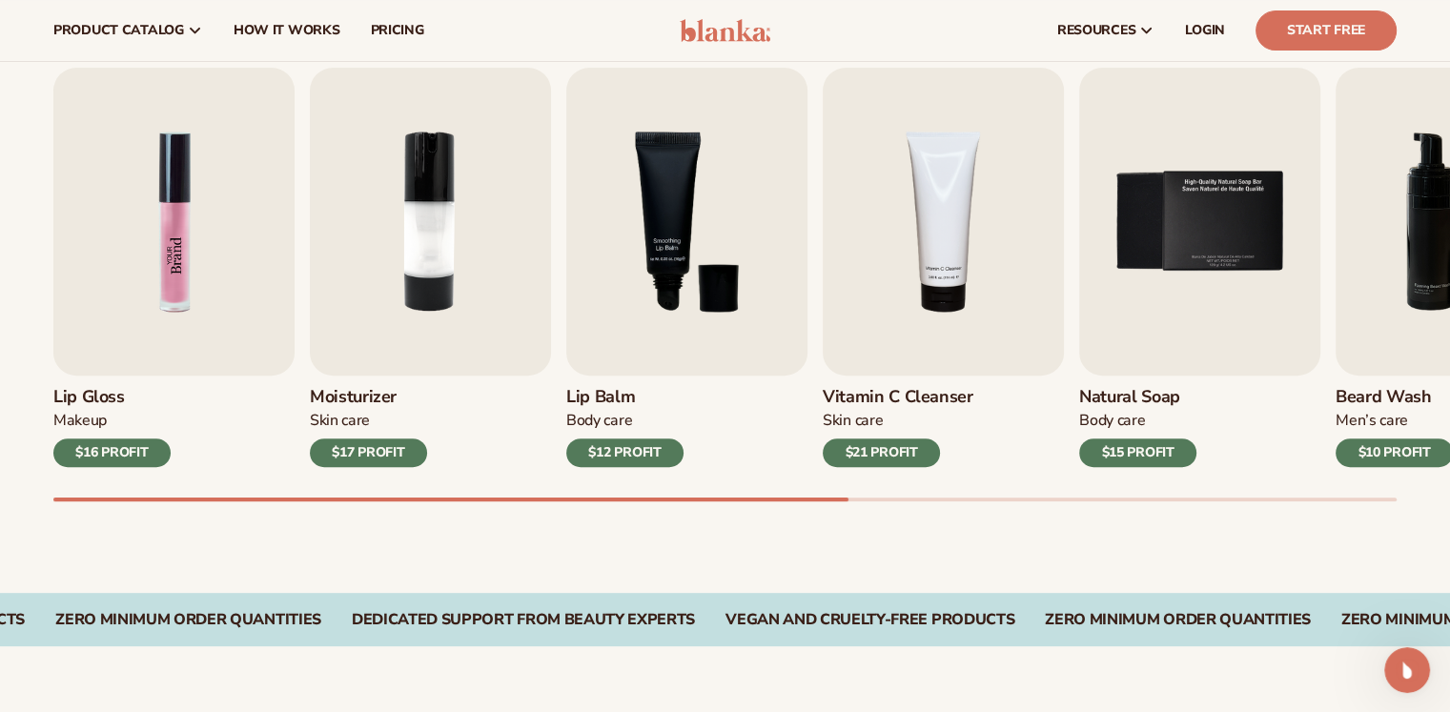
click at [188, 237] on img "1 / 9" at bounding box center [173, 222] width 241 height 308
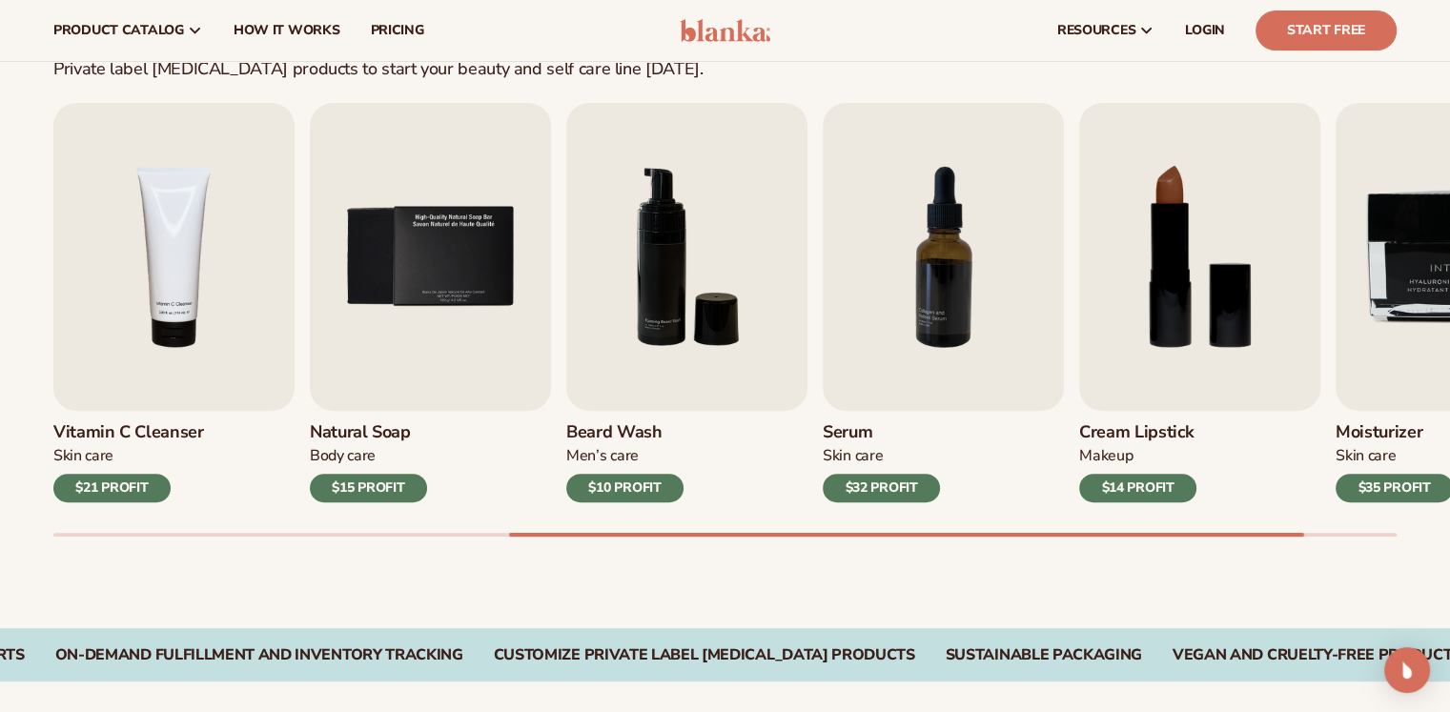
scroll to position [578, 0]
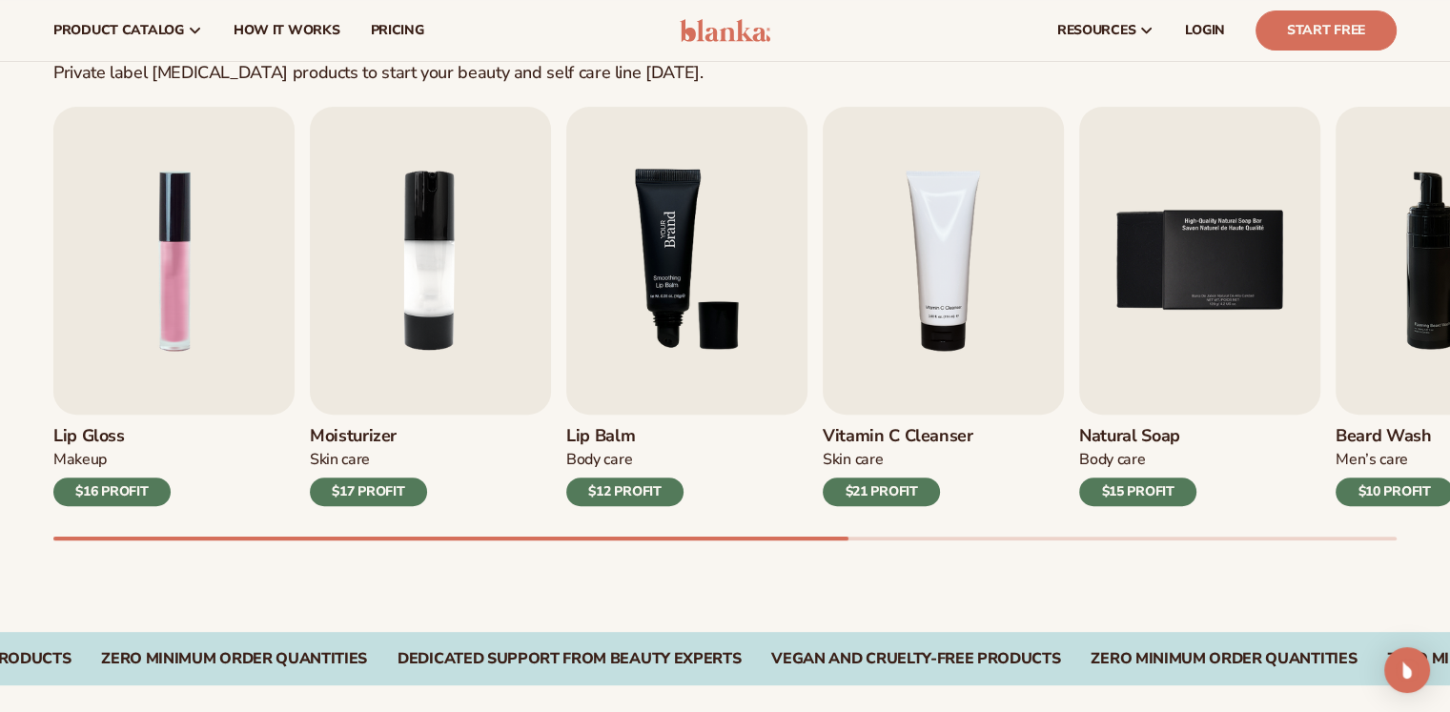
click at [675, 297] on img "3 / 9" at bounding box center [686, 261] width 241 height 308
click at [610, 436] on h3 "Lip Balm" at bounding box center [624, 436] width 117 height 21
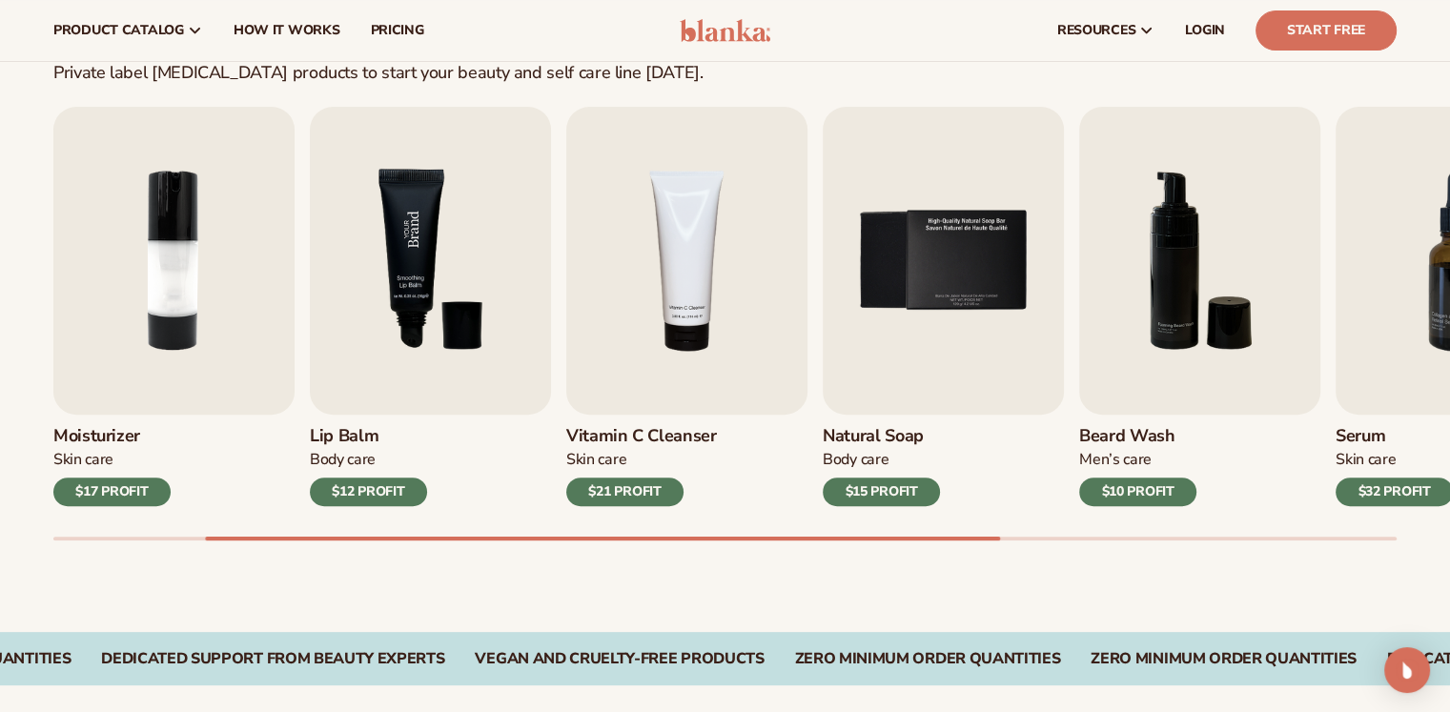
click at [480, 254] on img "3 / 9" at bounding box center [430, 261] width 241 height 308
click at [344, 486] on div "$12 PROFIT" at bounding box center [368, 491] width 117 height 29
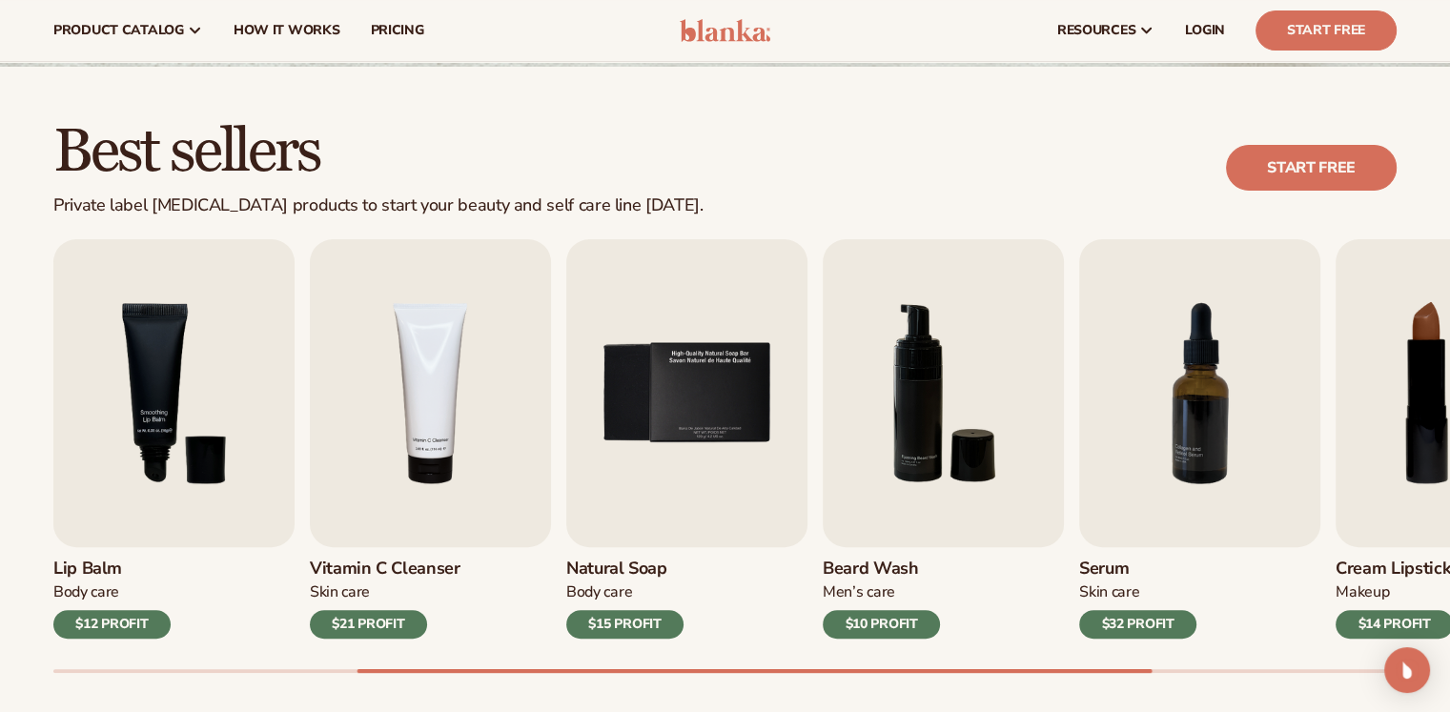
scroll to position [384, 0]
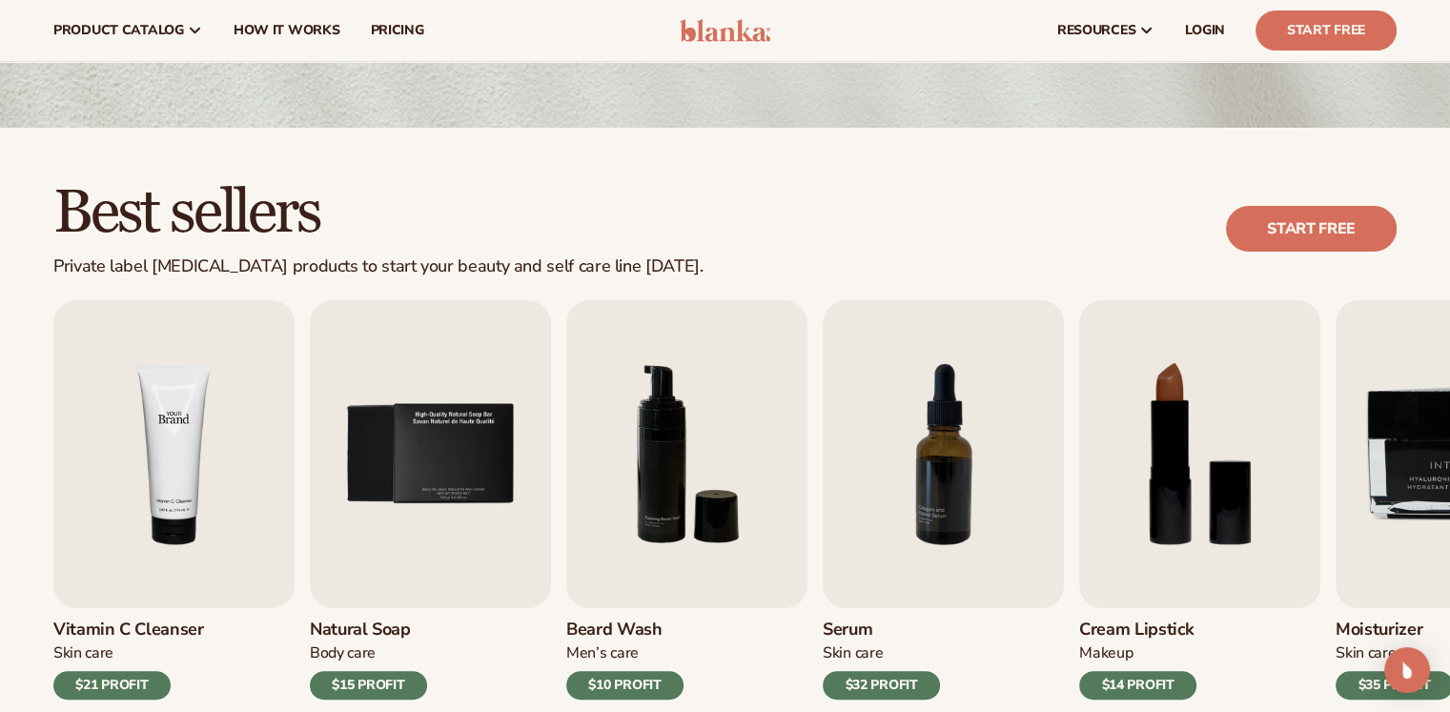
click at [201, 460] on img "4 / 9" at bounding box center [173, 454] width 241 height 308
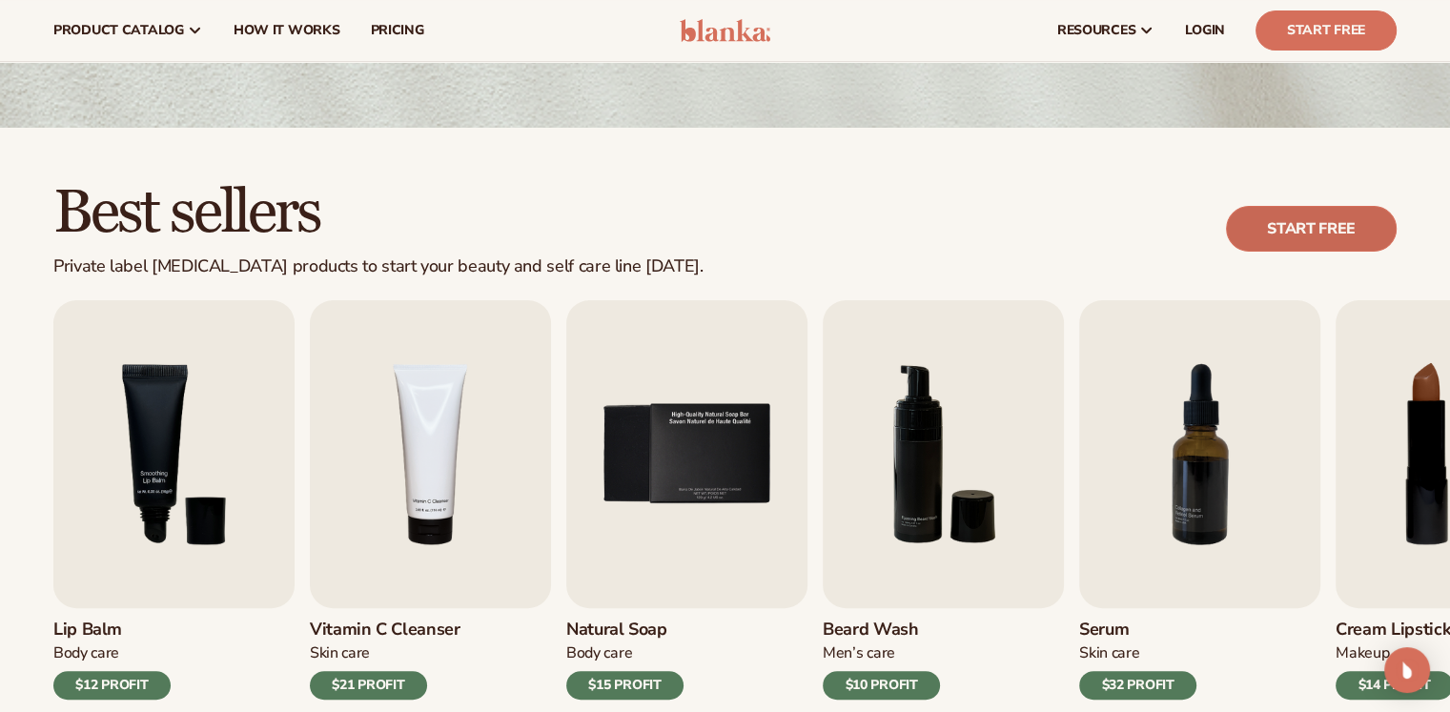
click at [1284, 219] on link "Start free" at bounding box center [1311, 229] width 171 height 46
